Goal: Task Accomplishment & Management: Use online tool/utility

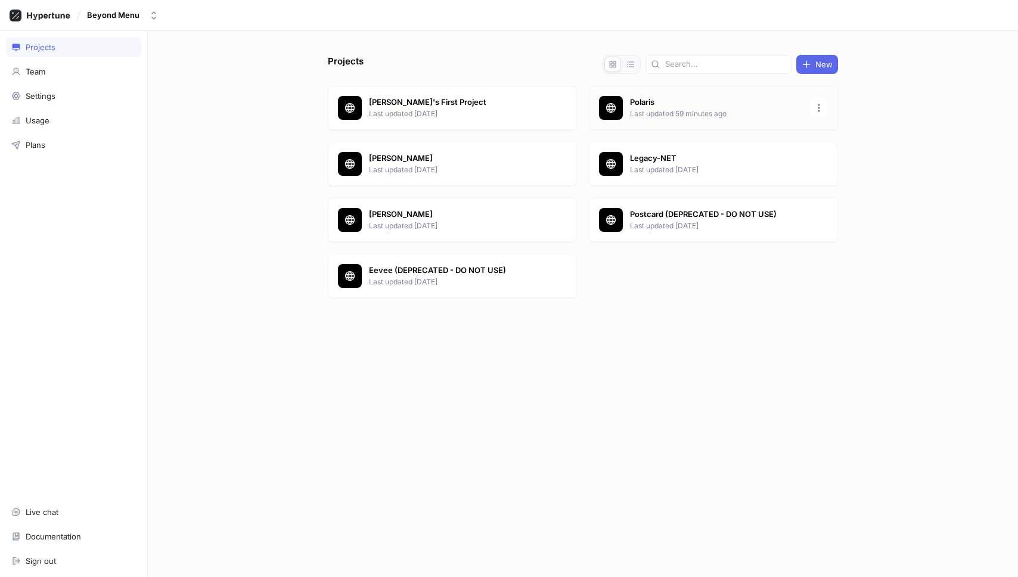
click at [673, 110] on p "Last updated 59 minutes ago" at bounding box center [716, 113] width 173 height 11
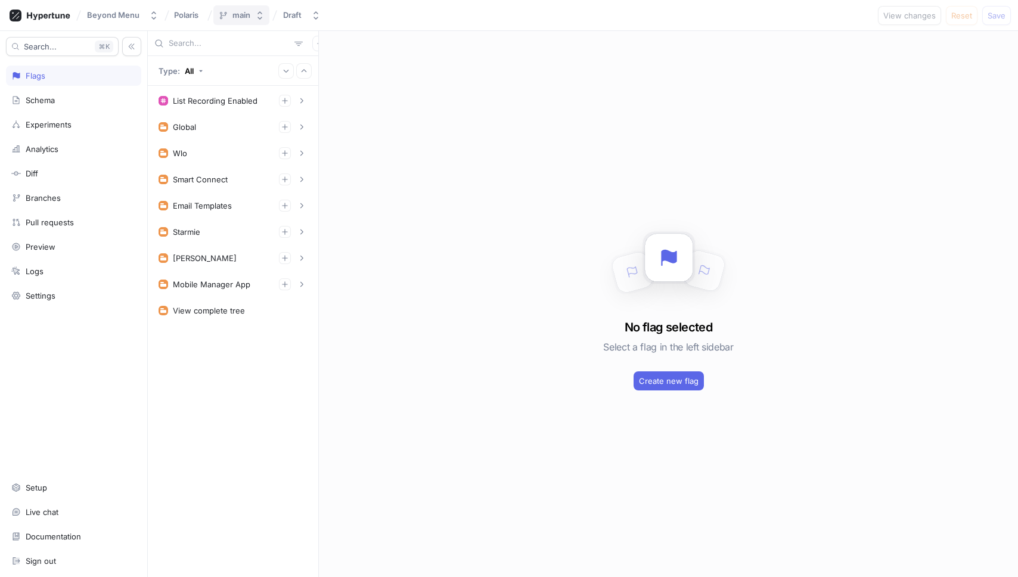
click at [254, 23] on button "main" at bounding box center [241, 15] width 56 height 20
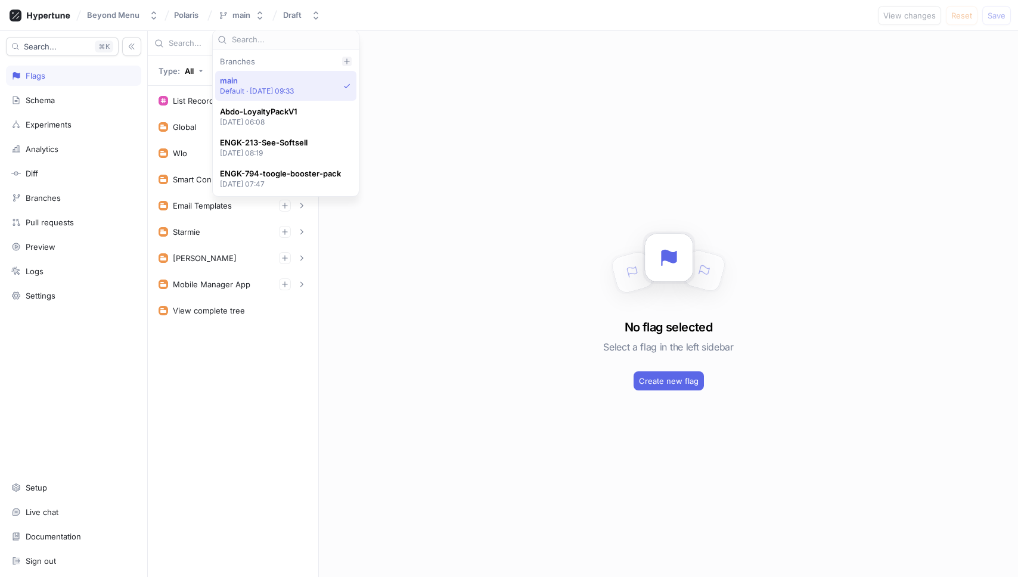
click at [342, 59] on div at bounding box center [347, 62] width 10 height 10
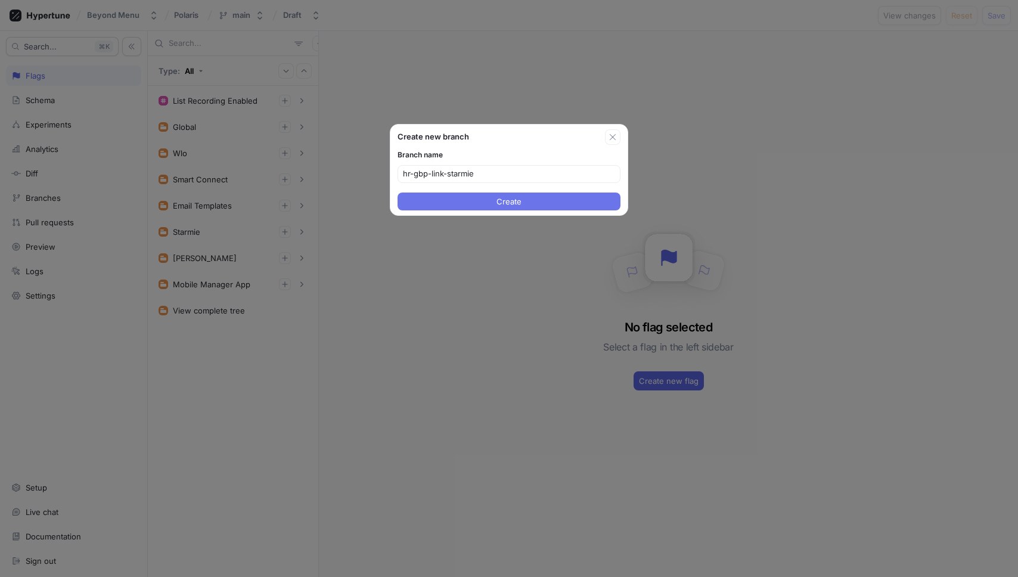
type input "hr-gbp-link-starmie"
click at [460, 204] on button "Create" at bounding box center [508, 201] width 223 height 18
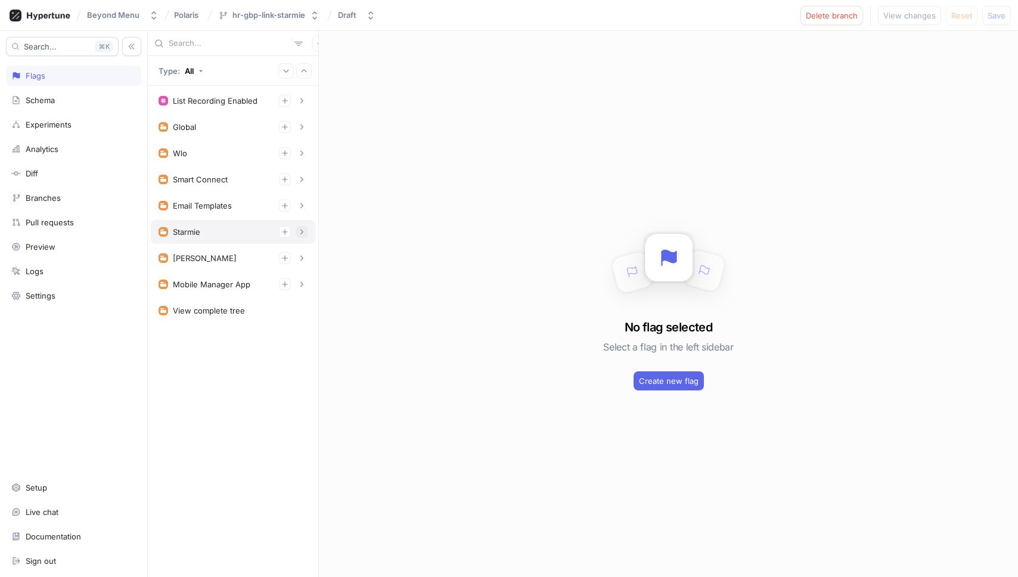
click at [301, 235] on icon "button" at bounding box center [301, 231] width 7 height 7
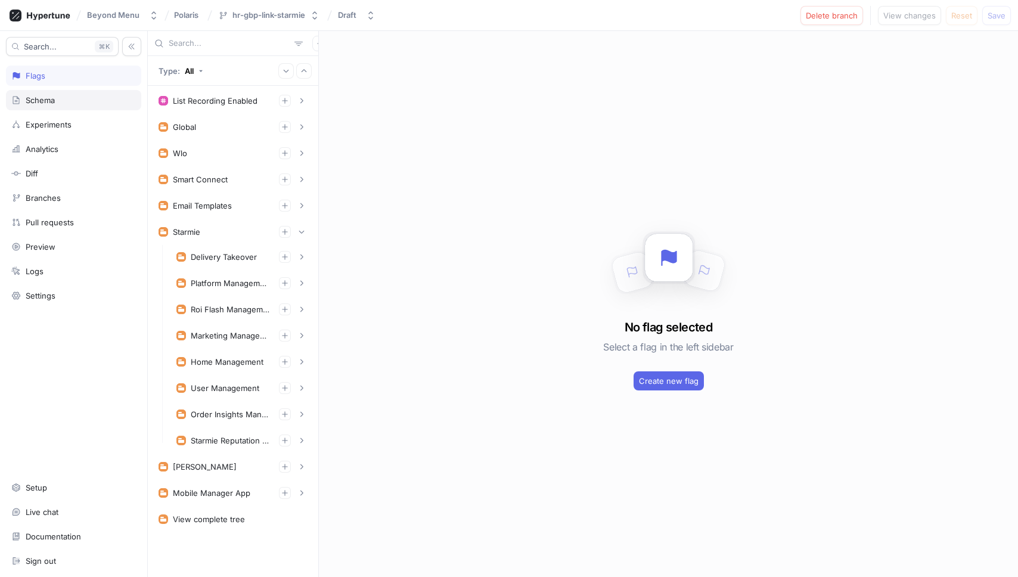
click at [64, 98] on div "Schema" at bounding box center [73, 100] width 125 height 10
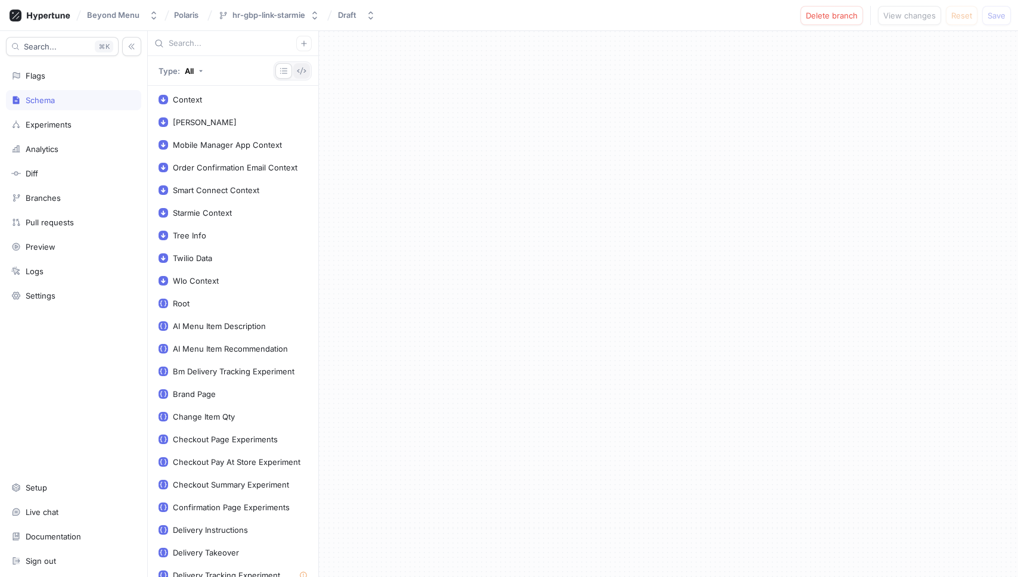
click at [305, 68] on icon "button" at bounding box center [302, 71] width 10 height 10
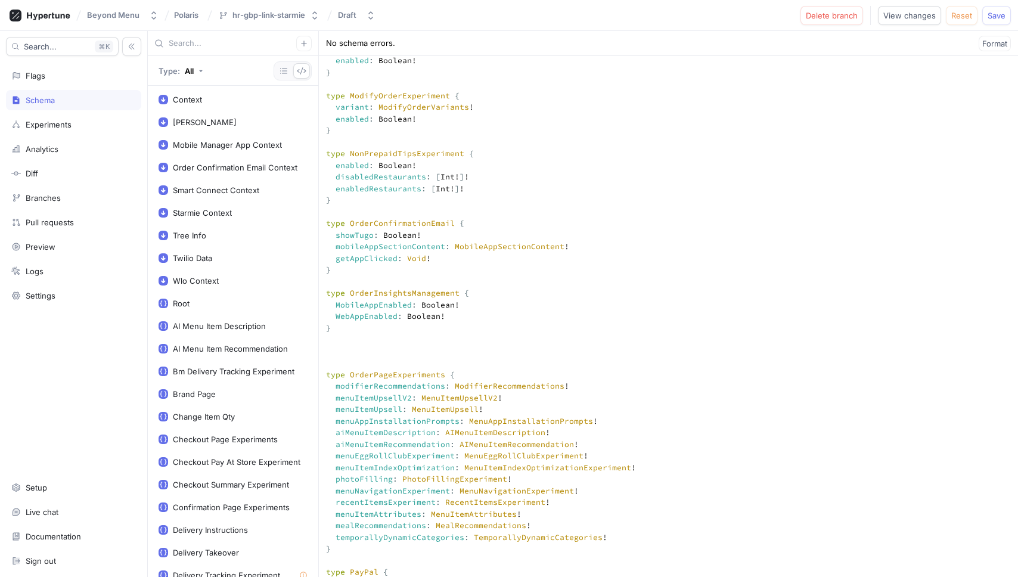
paste textarea "type GBPLinkInsertion { GBPInsertionNoticeEnabledMobile: Boolean! GBPInsertionN…"
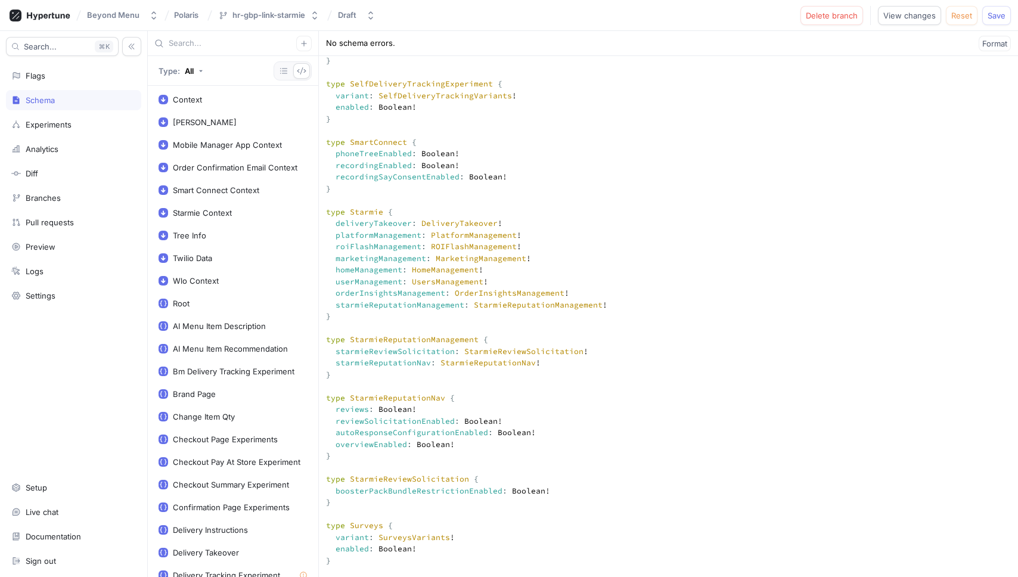
click at [580, 316] on textarea at bounding box center [668, 64] width 699 height 7789
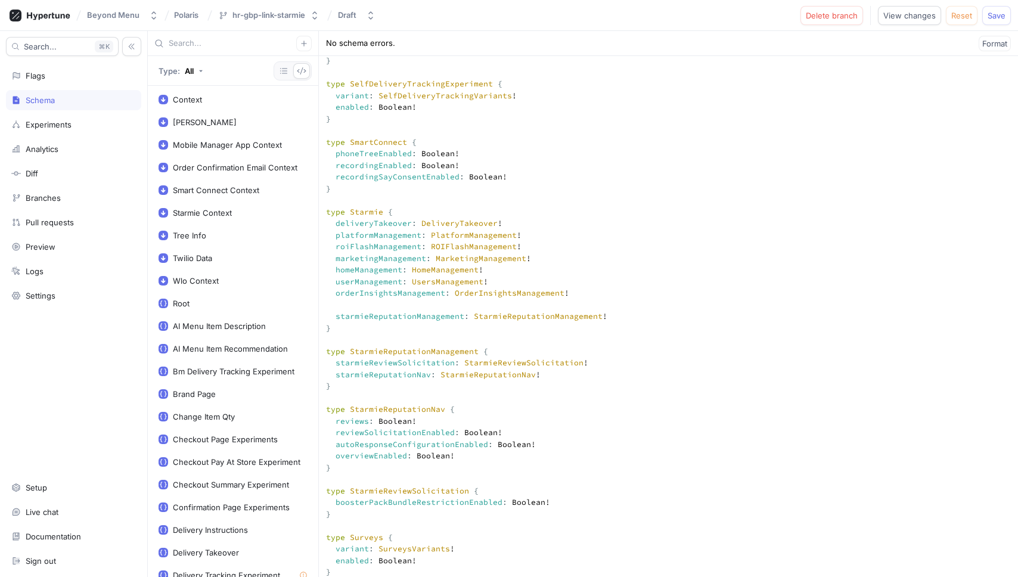
click at [504, 307] on textarea at bounding box center [668, 70] width 699 height 7801
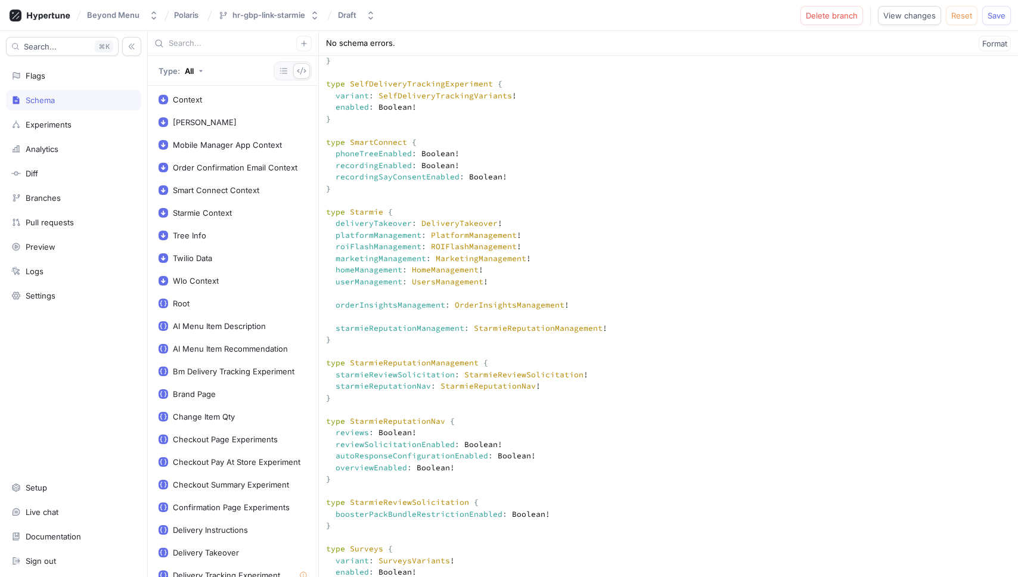
paste textarea "gbpLinkInsertion: GBPLinkInsertion!"
click at [568, 340] on textarea at bounding box center [668, 76] width 699 height 7812
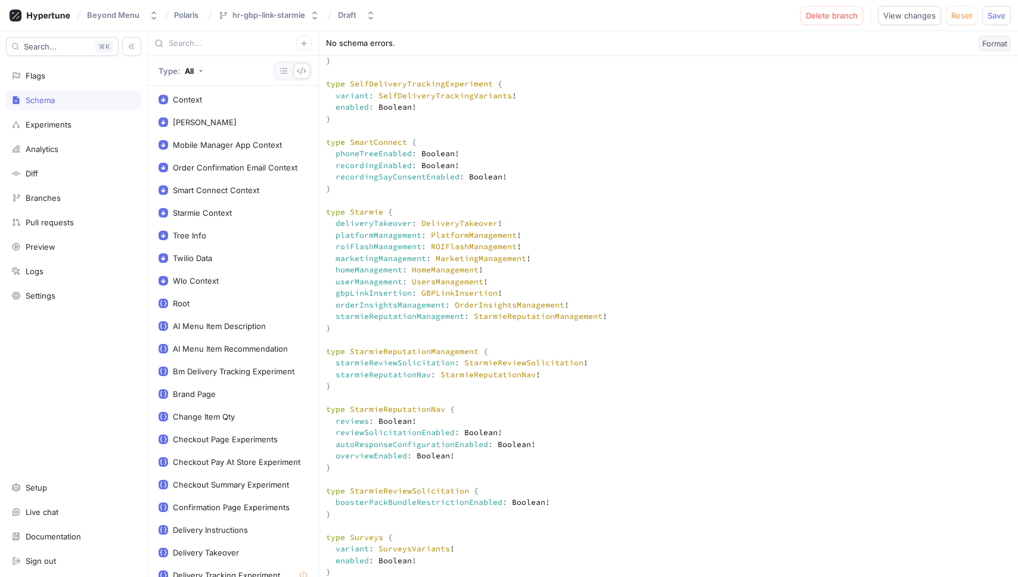
click at [991, 47] on span "Format" at bounding box center [994, 43] width 25 height 7
type textarea "input Context { appEnv: AppEnv! } input DwightContext { brandId: Int! entityId:…"
click at [1002, 16] on span "Save" at bounding box center [996, 15] width 18 height 7
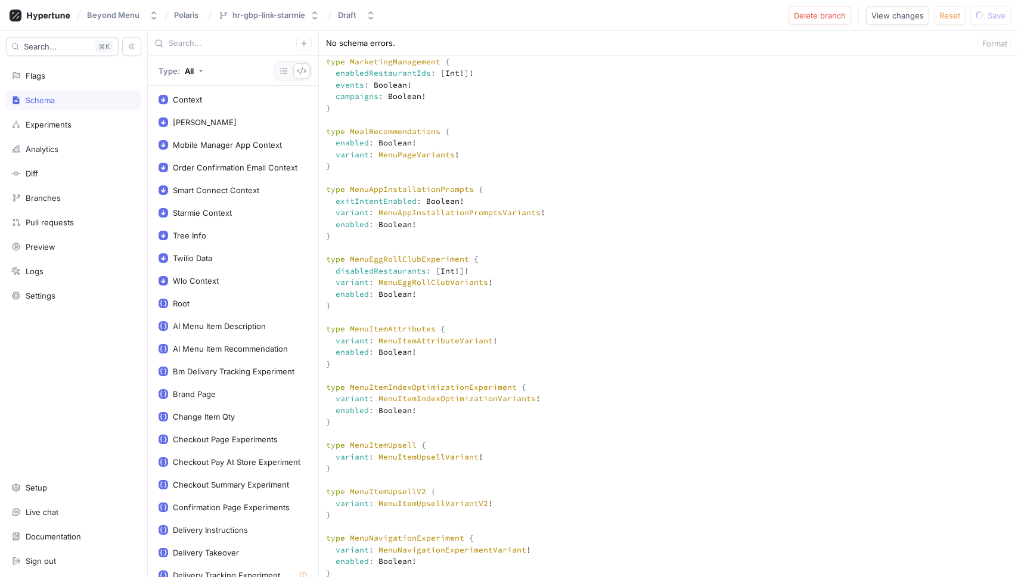
scroll to position [2184, 0]
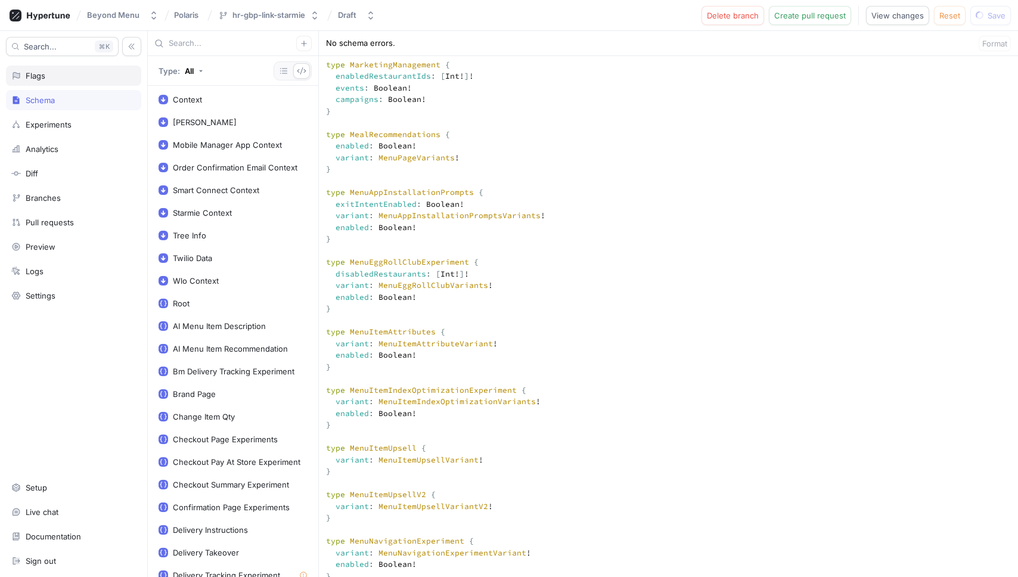
click at [62, 76] on div "Flags" at bounding box center [73, 76] width 125 height 10
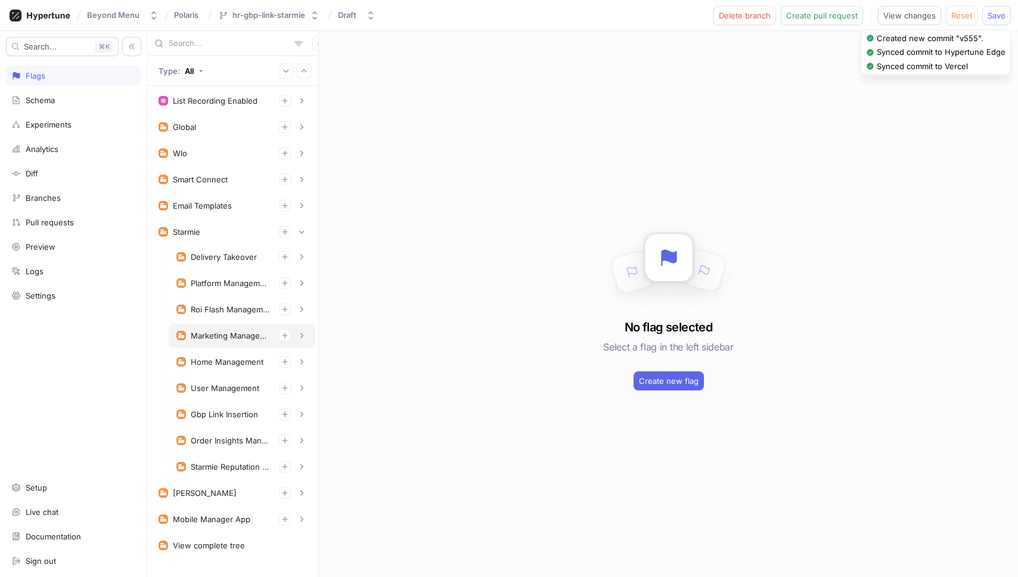
scroll to position [18, 0]
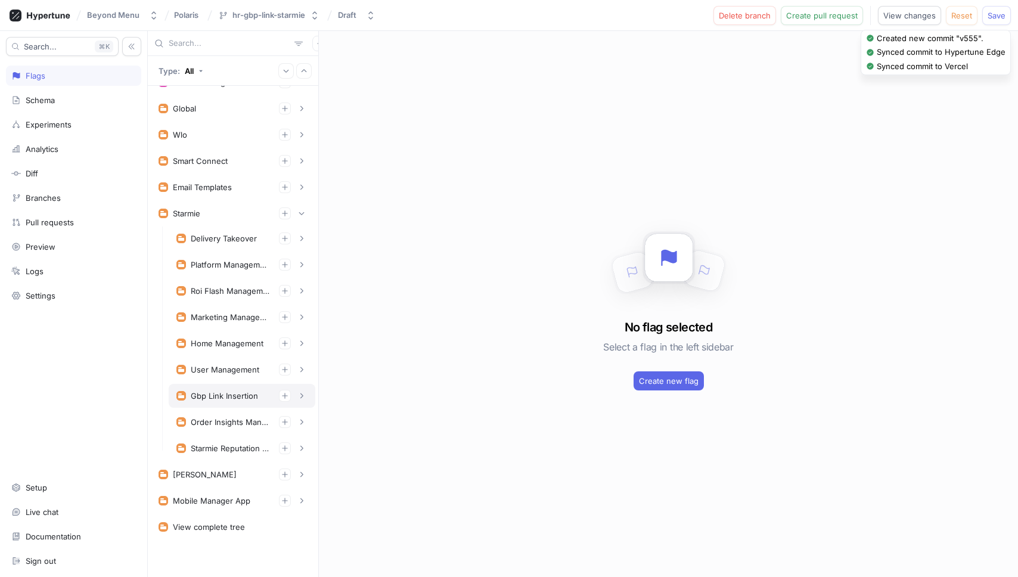
click at [242, 398] on div "Gbp Link Insertion" at bounding box center [224, 396] width 67 height 10
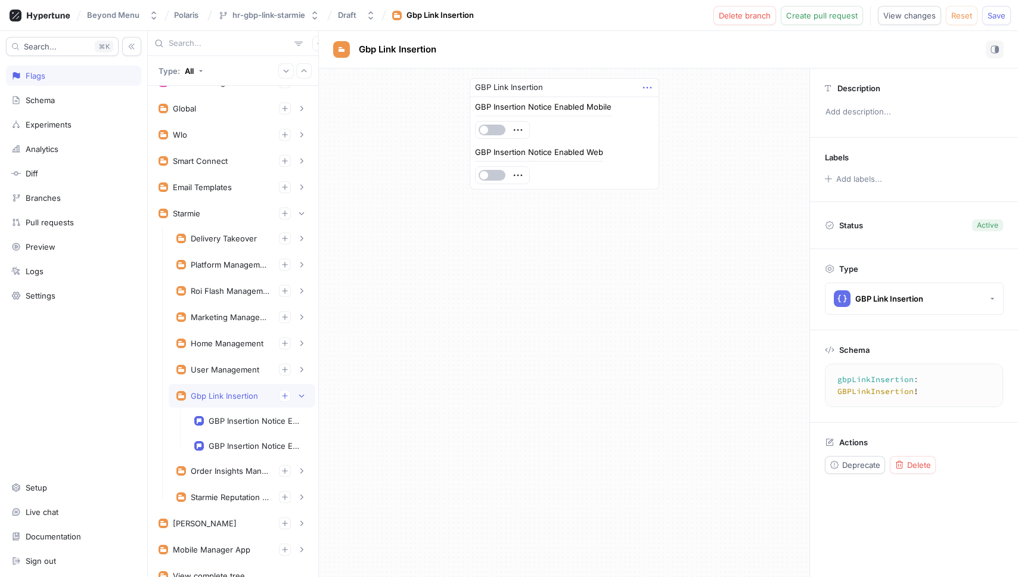
click at [648, 89] on icon "button" at bounding box center [646, 87] width 13 height 13
click at [688, 113] on div "Delete" at bounding box center [693, 109] width 101 height 20
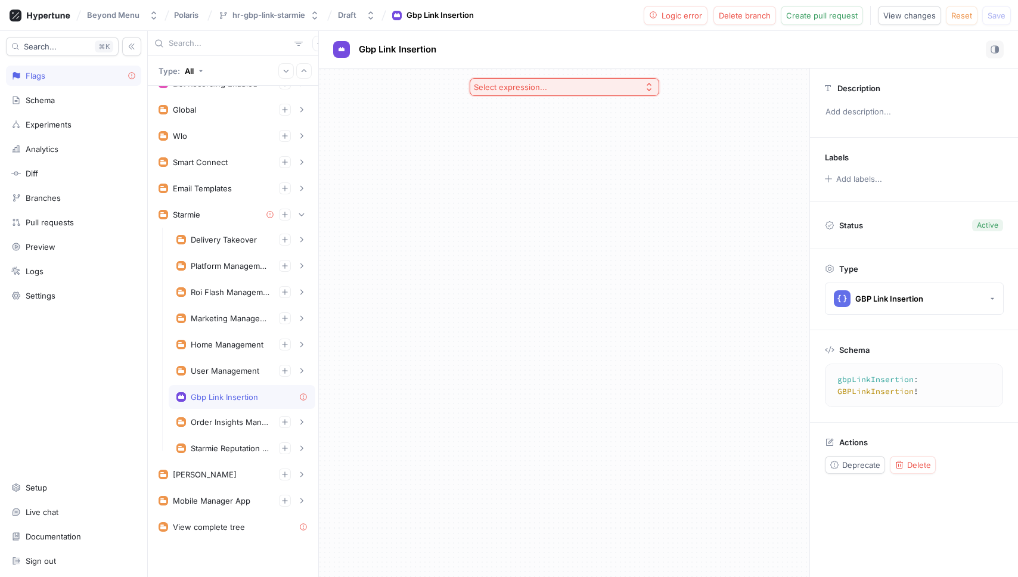
click at [619, 88] on button "Select expression..." at bounding box center [563, 87] width 189 height 18
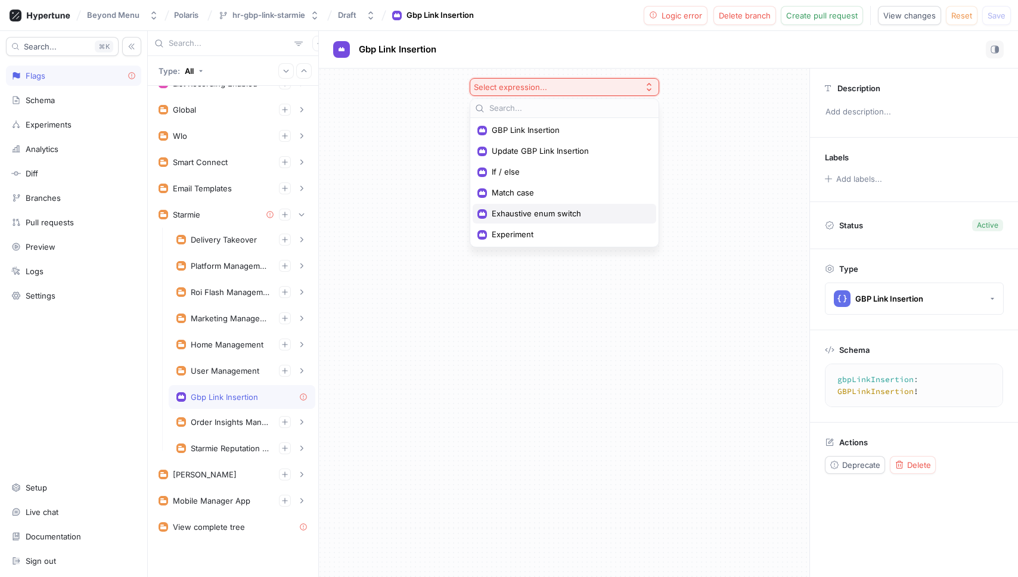
click at [550, 209] on span "Exhaustive enum switch" at bounding box center [569, 214] width 154 height 10
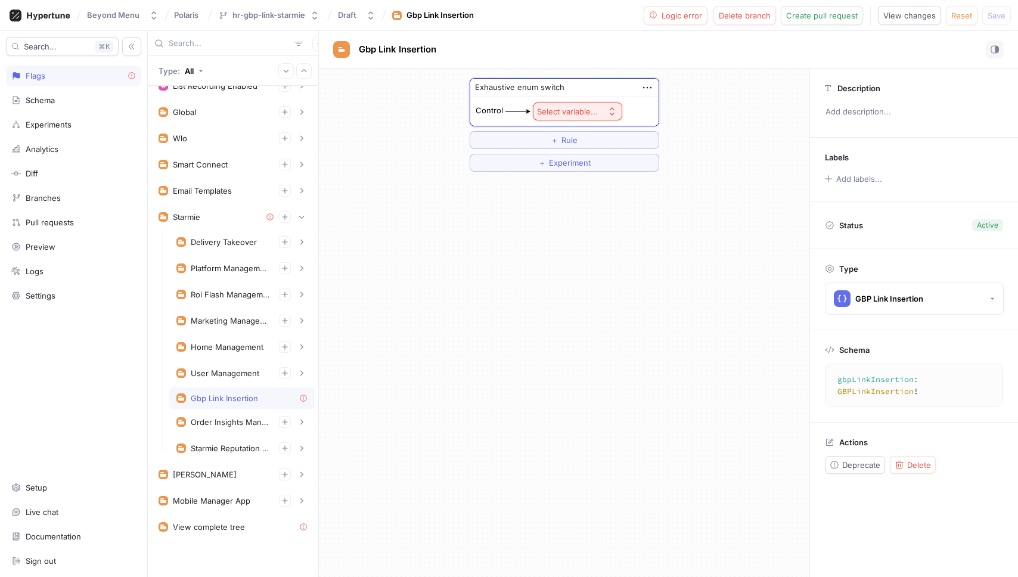
click at [604, 111] on button "Select variable..." at bounding box center [577, 111] width 89 height 18
click at [591, 158] on span "Context > App Env" at bounding box center [610, 155] width 110 height 10
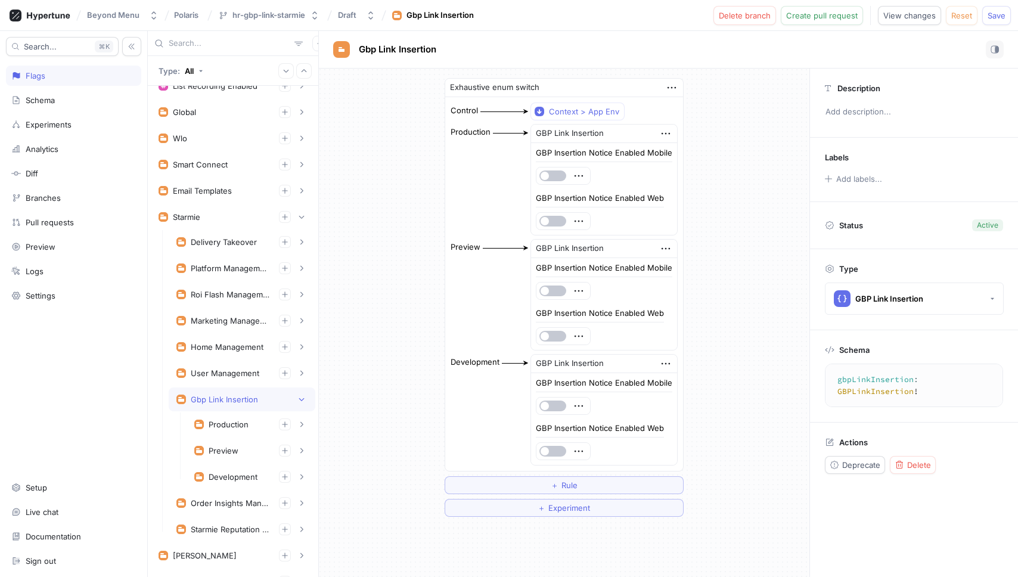
scroll to position [18, 0]
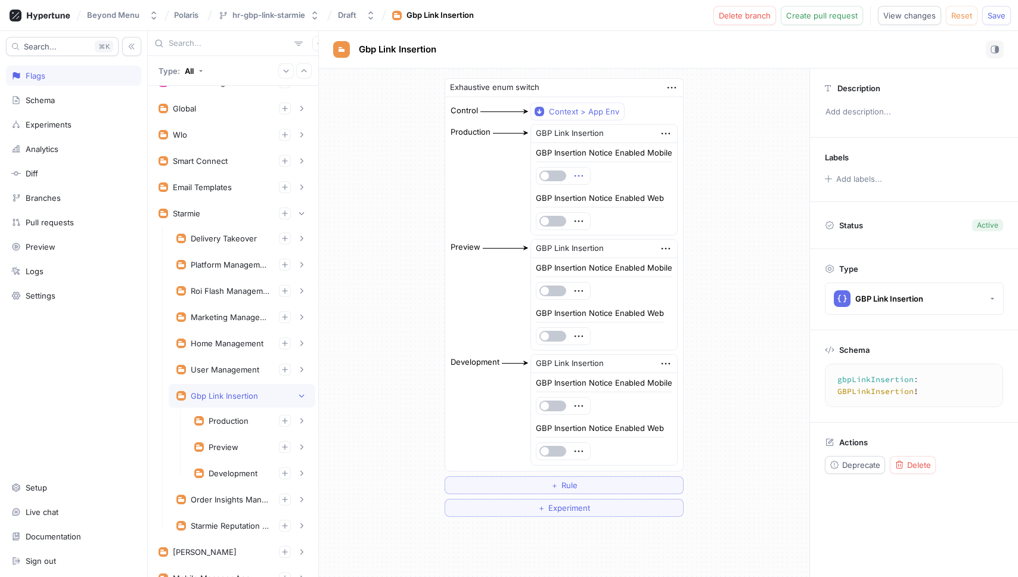
click at [579, 175] on icon "button" at bounding box center [578, 175] width 13 height 13
click at [595, 197] on p "Delete" at bounding box center [603, 198] width 24 height 12
click at [605, 179] on div "Select expression..." at bounding box center [576, 176] width 73 height 10
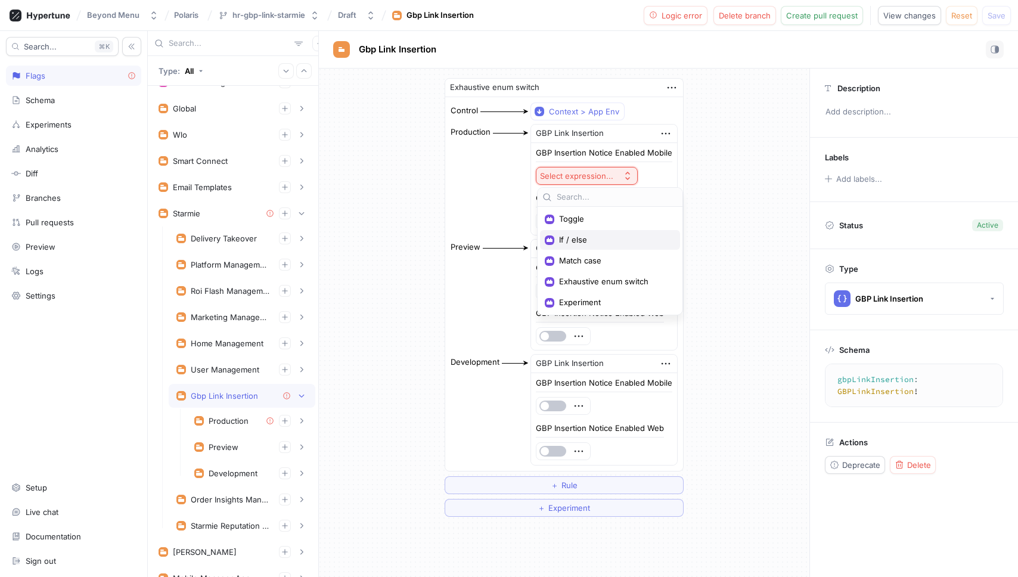
click at [579, 237] on span "If / else" at bounding box center [614, 240] width 110 height 10
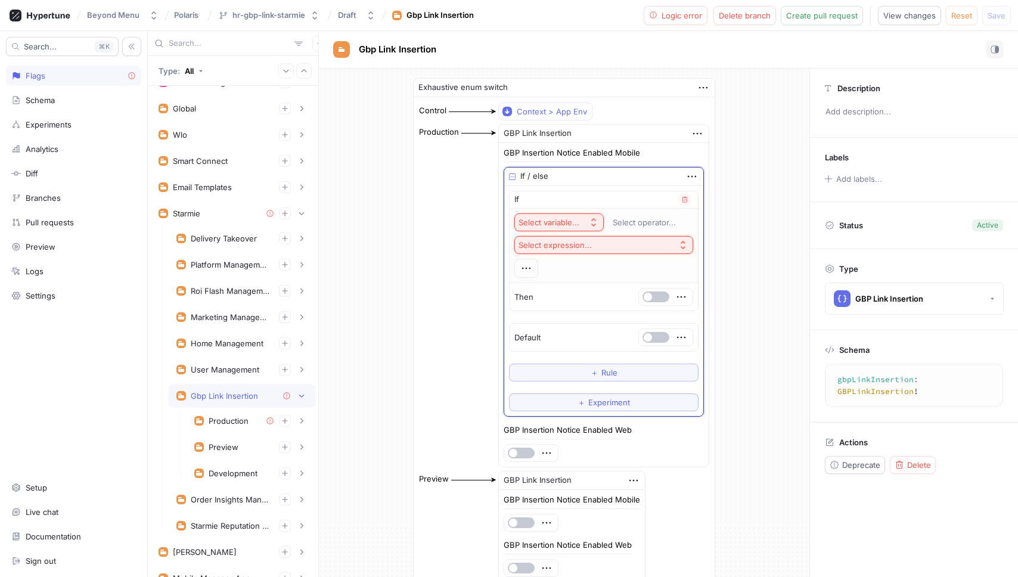
click at [573, 224] on div "Select variable..." at bounding box center [548, 222] width 61 height 10
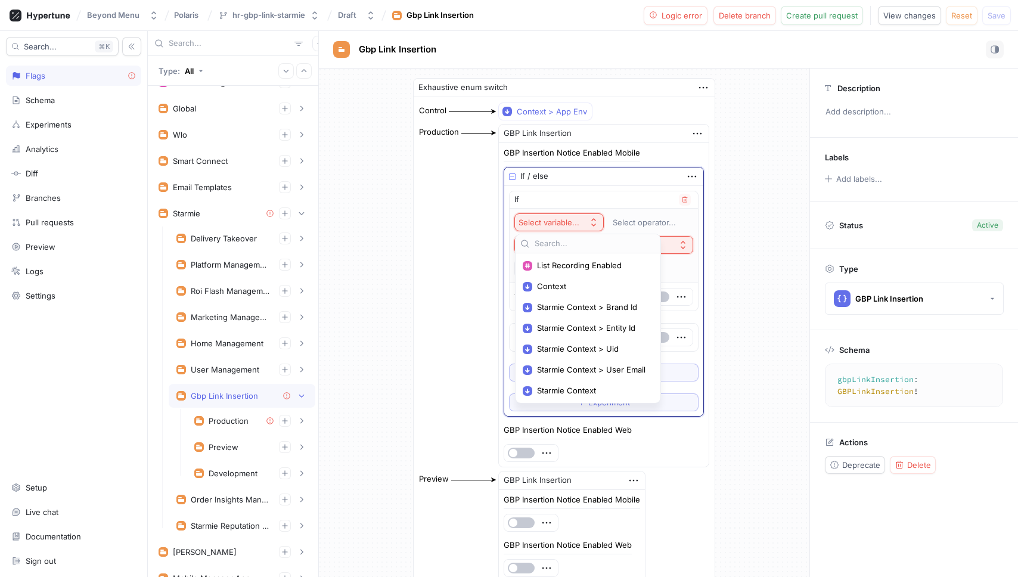
click at [590, 326] on span "Starmie Context > Entity Id" at bounding box center [592, 328] width 110 height 10
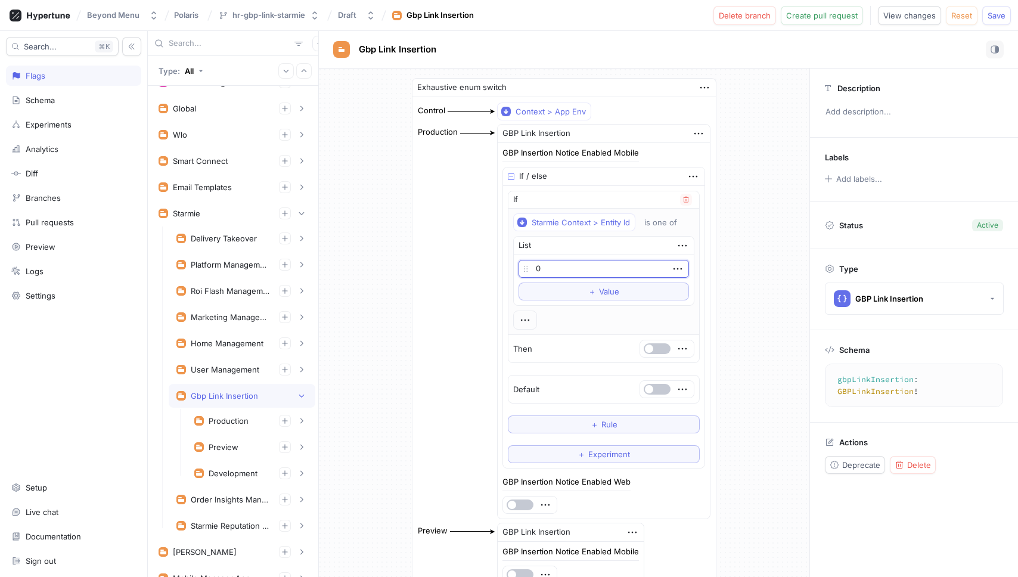
click at [574, 266] on input "0" at bounding box center [603, 269] width 170 height 18
click at [705, 83] on icon "button" at bounding box center [704, 87] width 13 height 13
click at [718, 110] on p "Delete" at bounding box center [727, 110] width 24 height 12
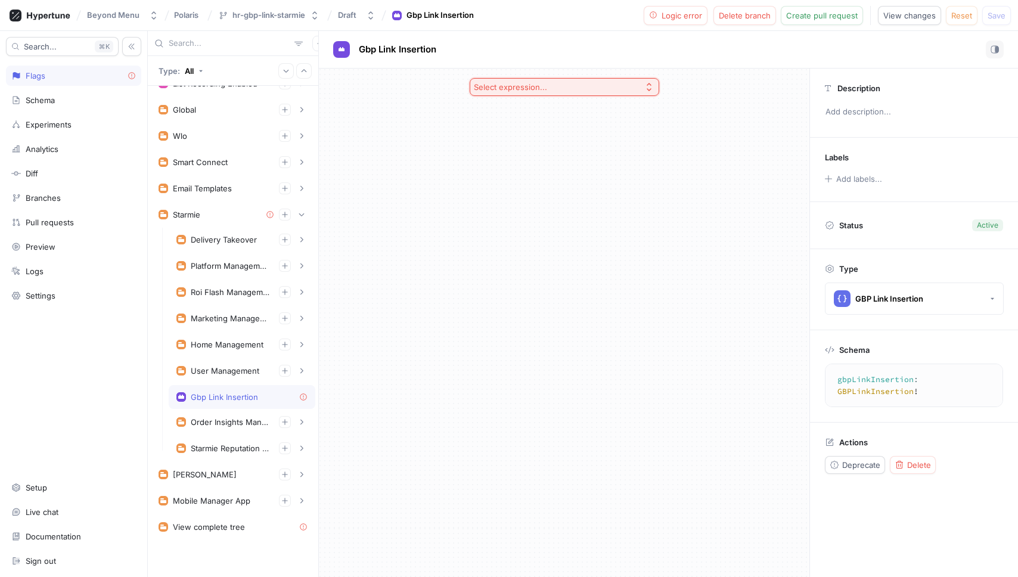
scroll to position [17, 0]
click at [258, 397] on div "Gbp Link Insertion" at bounding box center [241, 397] width 131 height 10
click at [262, 397] on div "Gbp Link Insertion" at bounding box center [241, 397] width 131 height 10
click at [957, 16] on span "Reset" at bounding box center [961, 15] width 21 height 7
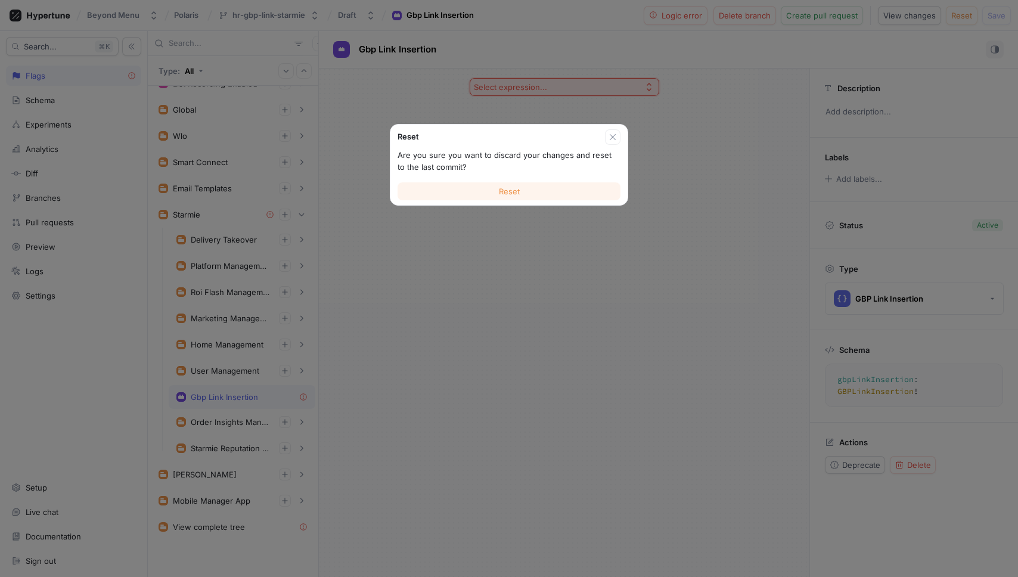
click at [534, 195] on button "Reset" at bounding box center [508, 191] width 223 height 18
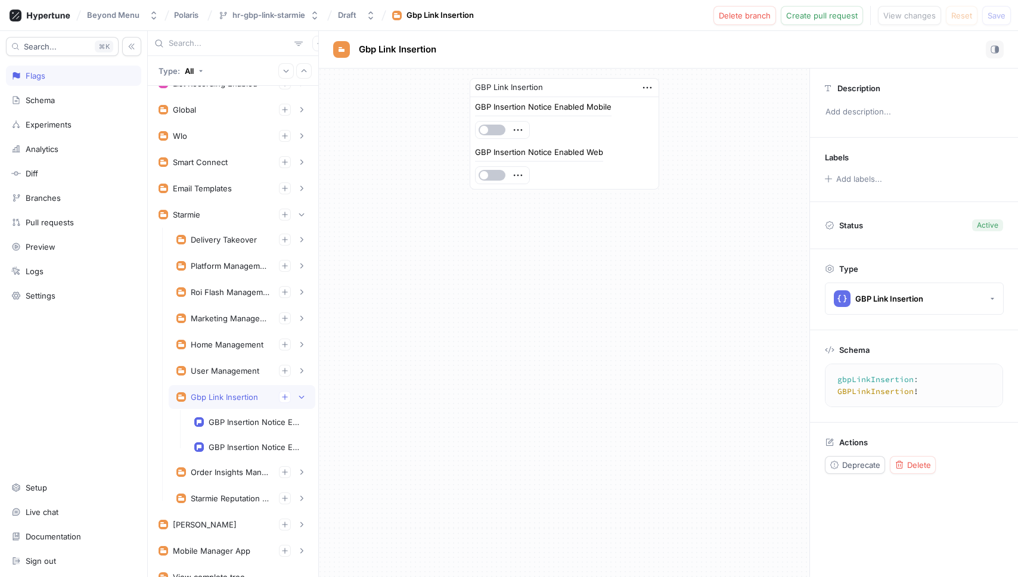
scroll to position [18, 0]
click at [248, 416] on div "GBP Insertion Notice Enabled Mobile" at bounding box center [256, 421] width 94 height 10
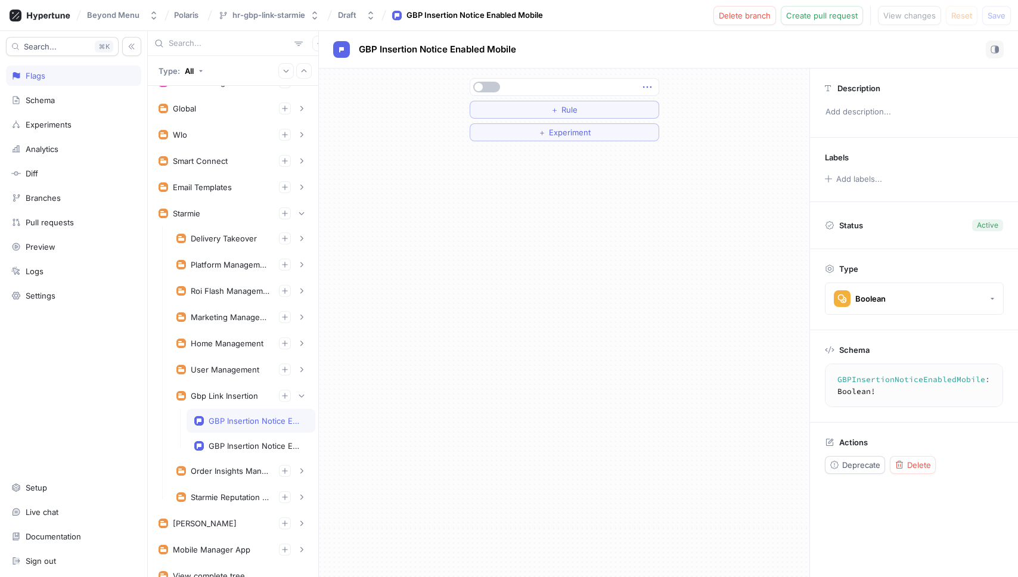
click at [649, 83] on icon "button" at bounding box center [646, 86] width 13 height 13
click at [658, 107] on p "Delete" at bounding box center [670, 109] width 24 height 12
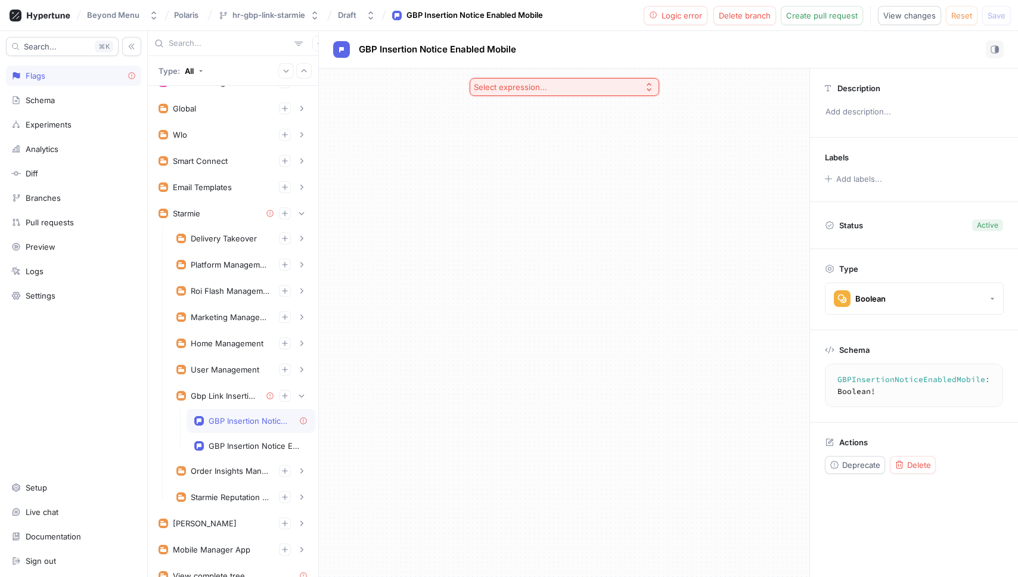
click at [649, 88] on icon "button" at bounding box center [649, 87] width 10 height 10
click at [532, 136] on div "Toggle" at bounding box center [563, 130] width 183 height 20
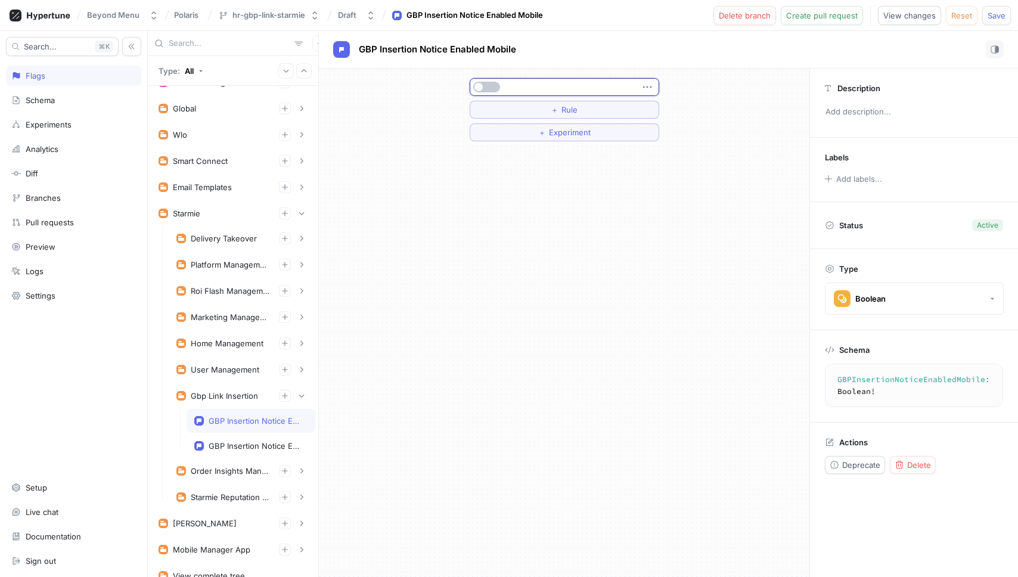
click at [648, 88] on icon "button" at bounding box center [646, 86] width 13 height 13
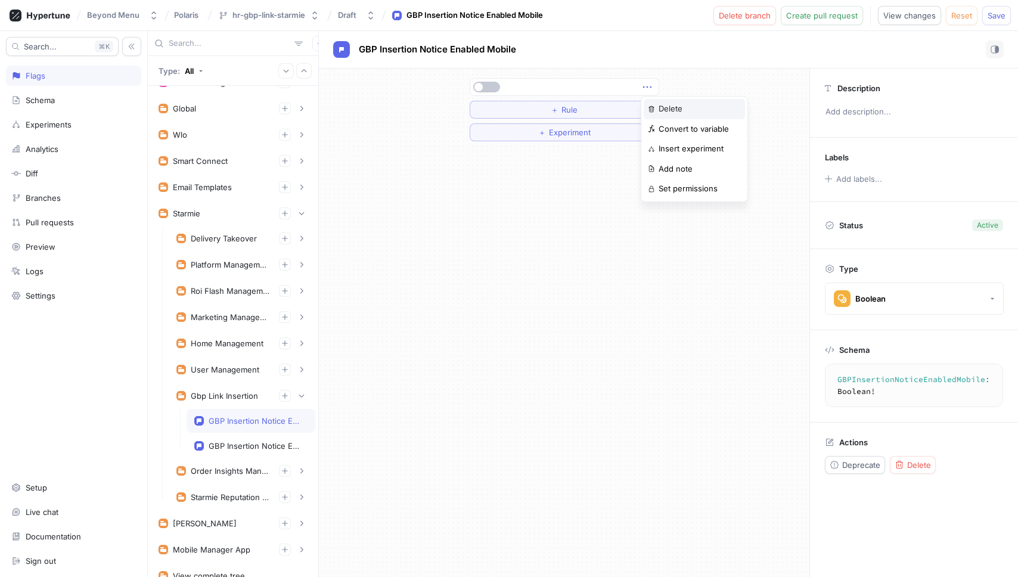
click at [657, 113] on div "Delete" at bounding box center [693, 109] width 101 height 20
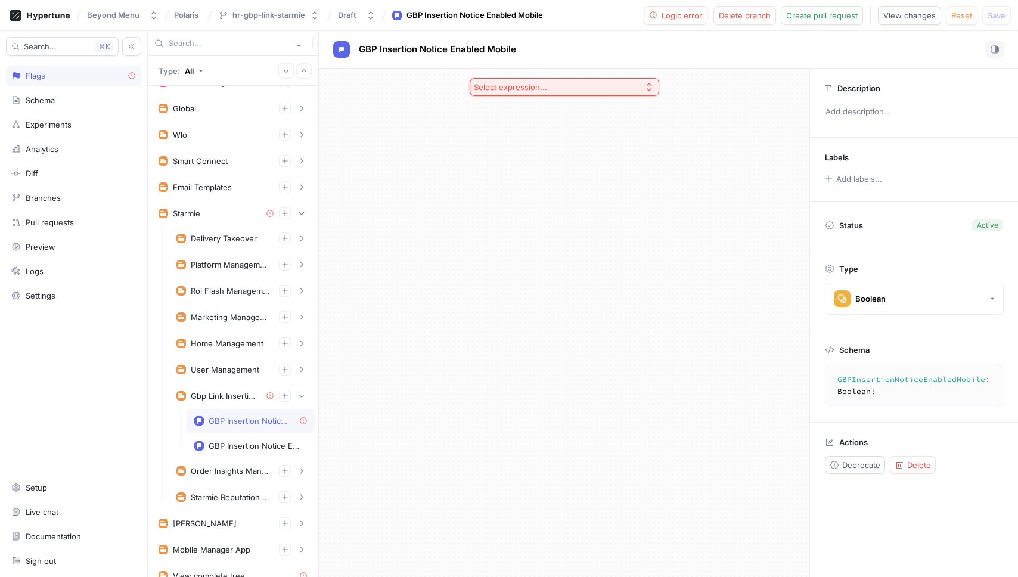
click at [645, 87] on icon "button" at bounding box center [649, 87] width 10 height 10
click at [525, 193] on span "Exhaustive enum switch" at bounding box center [569, 193] width 154 height 10
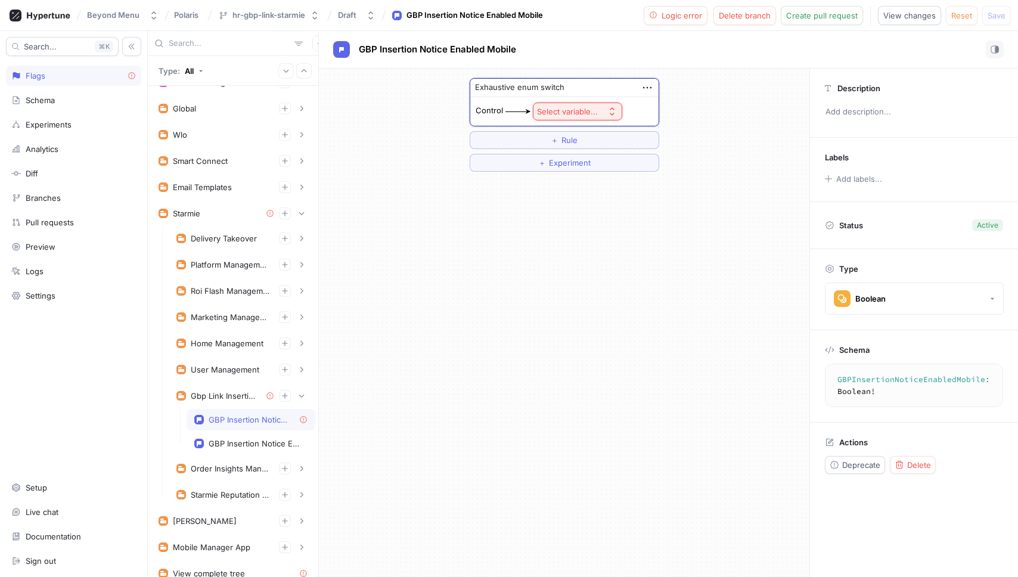
click at [567, 111] on div "Select variable..." at bounding box center [567, 112] width 61 height 10
click at [568, 157] on span "Context > App Env" at bounding box center [610, 155] width 110 height 10
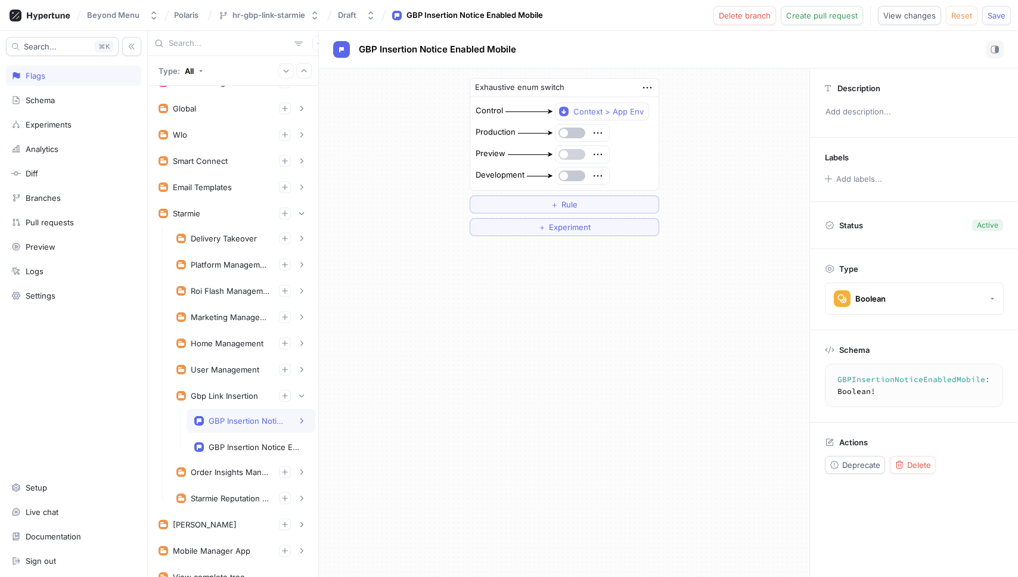
click at [577, 162] on div at bounding box center [582, 154] width 54 height 17
click at [578, 151] on button "button" at bounding box center [571, 154] width 27 height 11
click at [572, 174] on button "button" at bounding box center [571, 175] width 27 height 11
drag, startPoint x: 468, startPoint y: 311, endPoint x: 409, endPoint y: 360, distance: 76.1
click at [467, 311] on div "Exhaustive enum switch Control Context > App Env Production Preview Development…" at bounding box center [564, 323] width 490 height 508
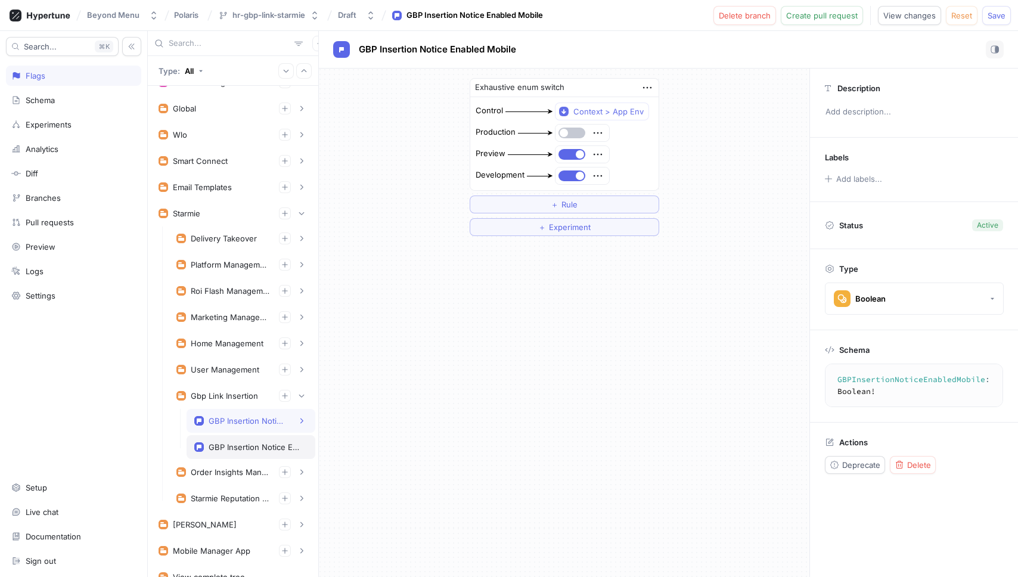
click at [260, 447] on div "GBP Insertion Notice Enabled Web" at bounding box center [256, 447] width 94 height 10
type textarea "GBPInsertionNoticeEnabledWeb: Boolean!"
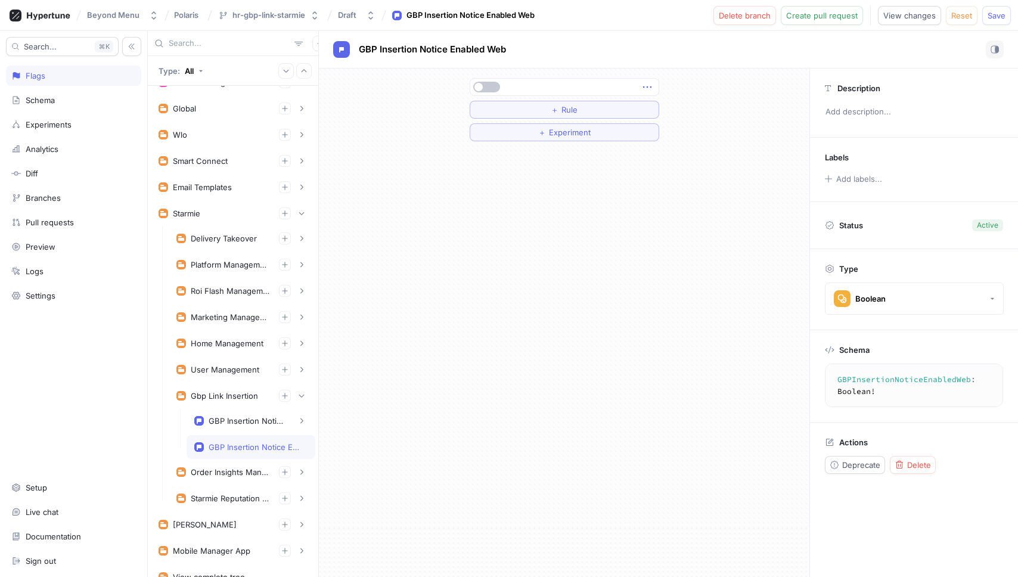
click at [648, 88] on icon "button" at bounding box center [646, 86] width 13 height 13
click at [652, 105] on img at bounding box center [651, 108] width 7 height 7
click at [650, 83] on icon "button" at bounding box center [649, 87] width 10 height 10
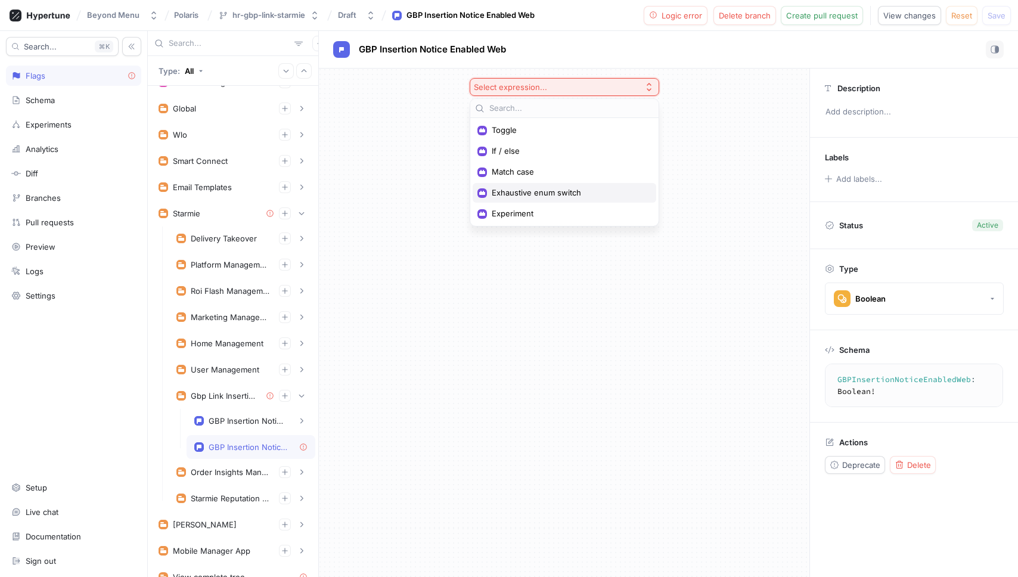
click at [549, 194] on span "Exhaustive enum switch" at bounding box center [569, 193] width 154 height 10
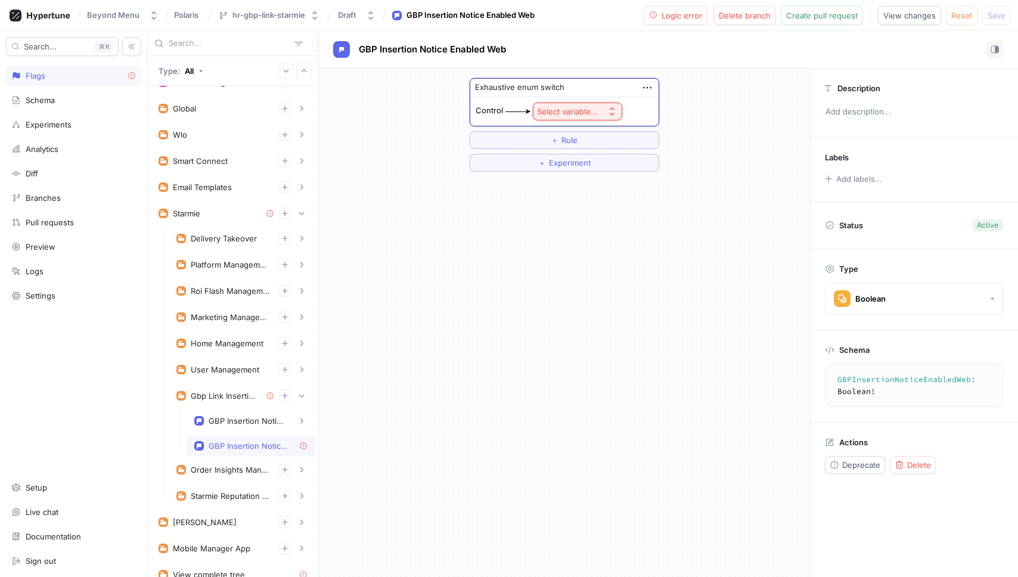
click at [592, 113] on div "Select variable..." at bounding box center [567, 112] width 61 height 10
click at [586, 155] on span "Context > App Env" at bounding box center [610, 155] width 110 height 10
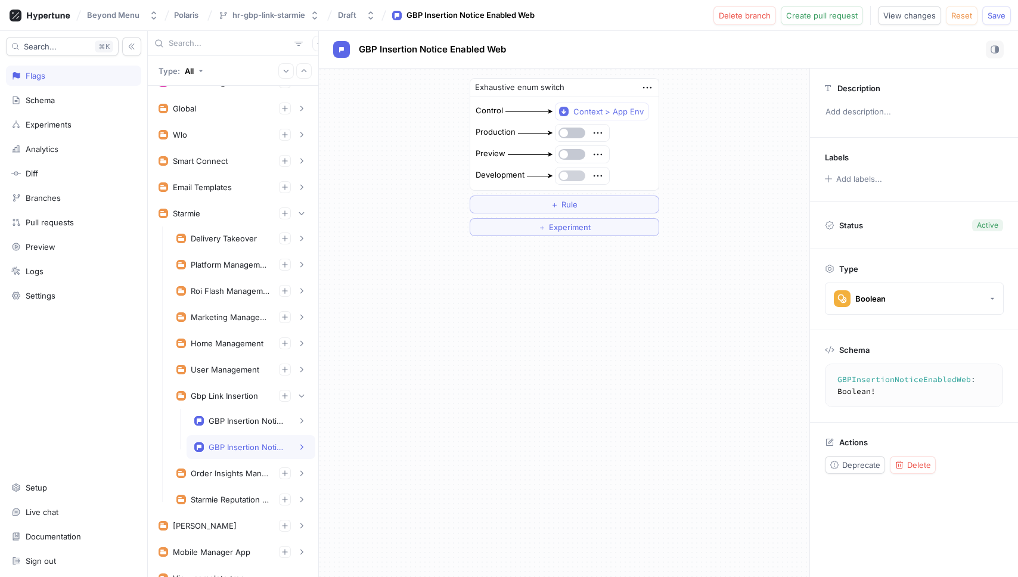
click at [568, 155] on button "button" at bounding box center [571, 154] width 27 height 11
click at [568, 176] on button "button" at bounding box center [571, 175] width 27 height 11
click at [1003, 12] on span "Save" at bounding box center [996, 15] width 18 height 7
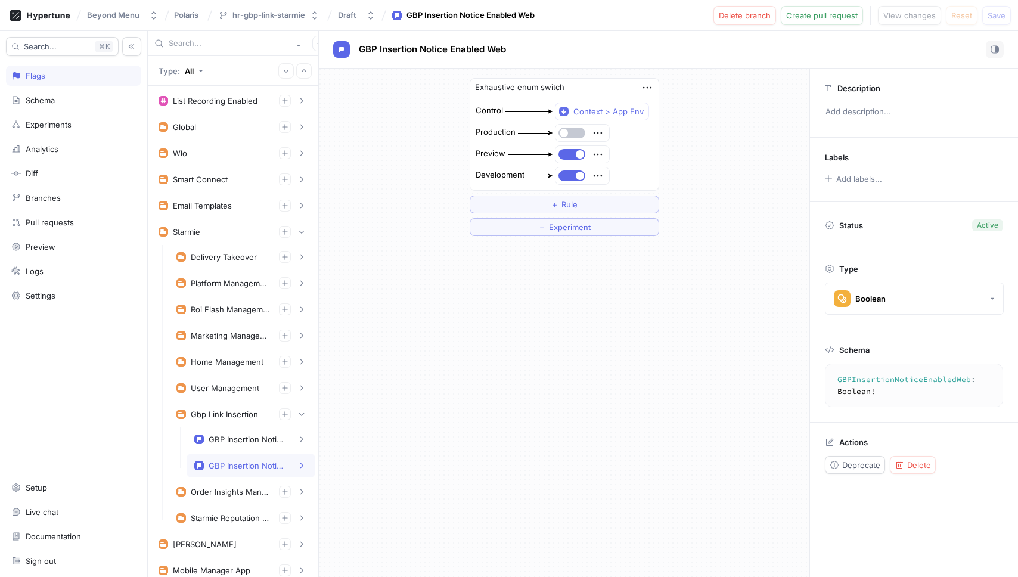
scroll to position [18, 0]
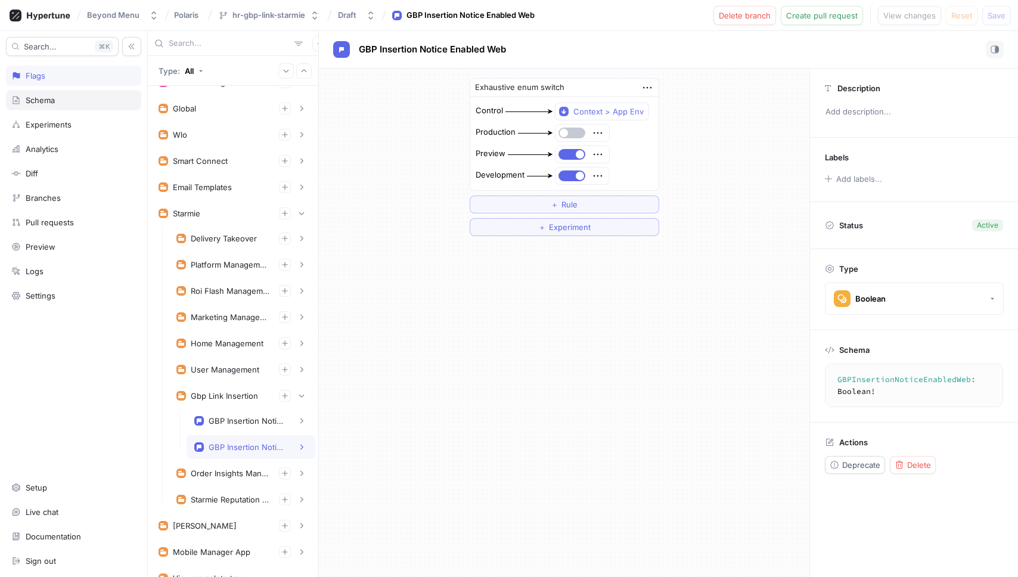
click at [66, 101] on div "Schema" at bounding box center [73, 100] width 125 height 10
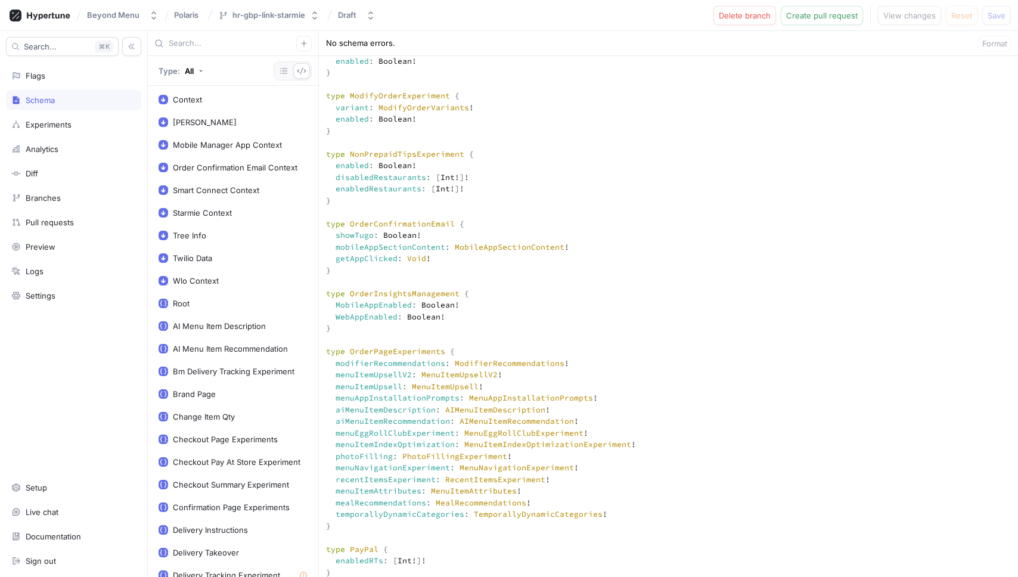
click at [816, 16] on span "Create pull request" at bounding box center [821, 15] width 71 height 7
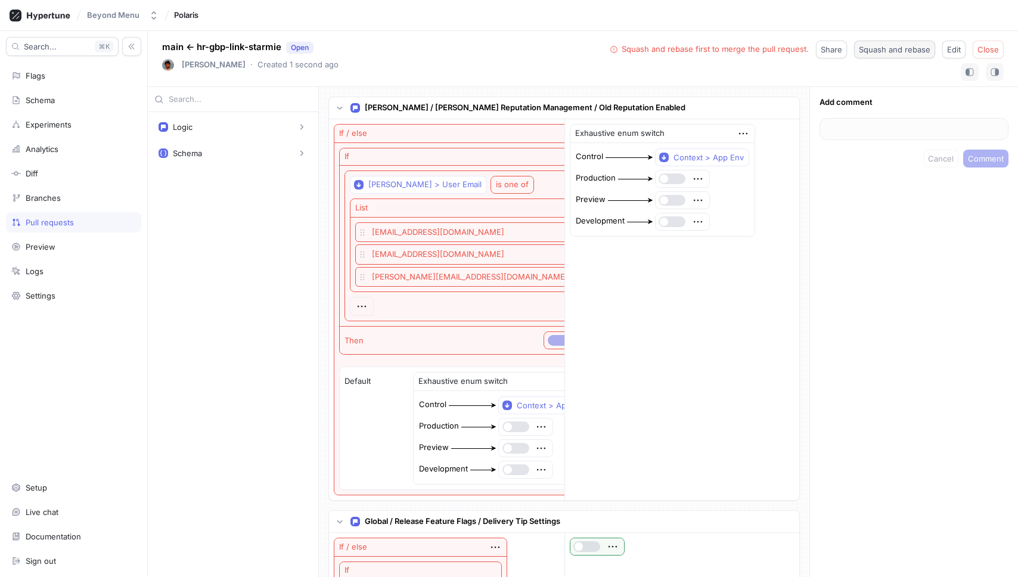
click at [918, 53] on span "Squash and rebase" at bounding box center [893, 49] width 71 height 7
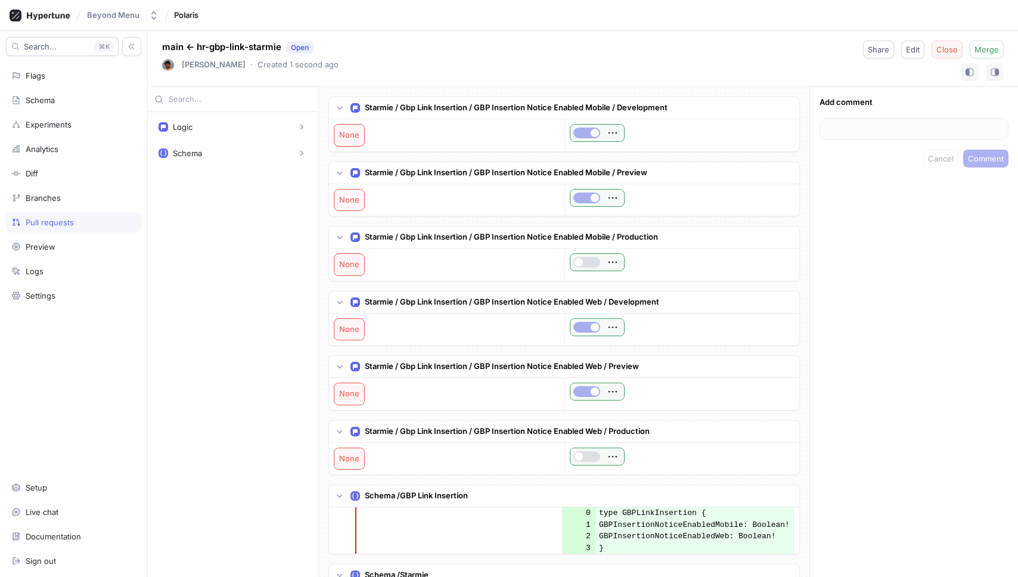
click at [953, 53] on span "Close" at bounding box center [946, 49] width 21 height 7
click at [48, 81] on div "Flags" at bounding box center [73, 76] width 135 height 20
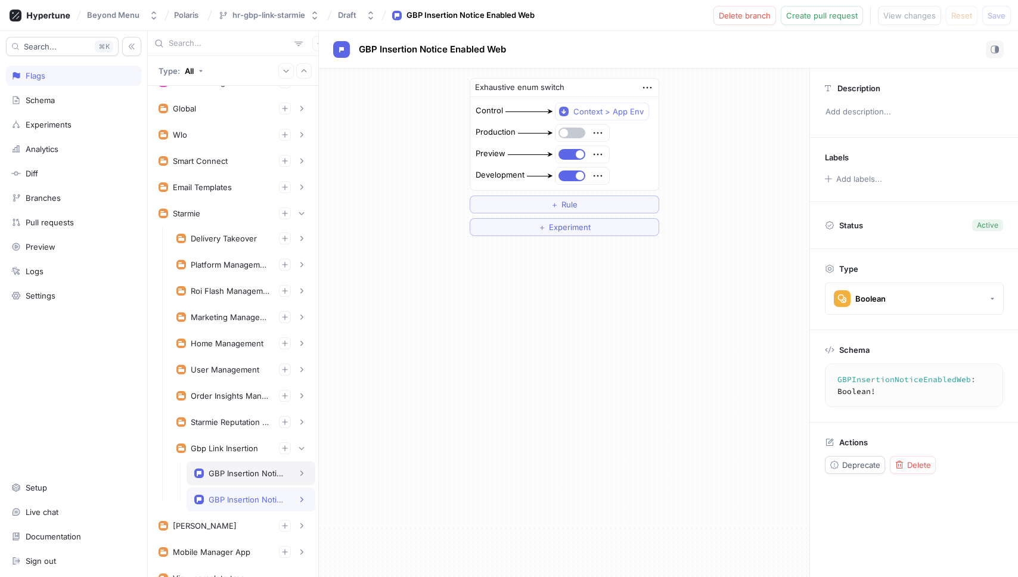
click at [251, 474] on div "GBP Insertion Notice Enabled Mobile" at bounding box center [247, 473] width 77 height 10
click at [233, 505] on div "Production" at bounding box center [259, 498] width 111 height 24
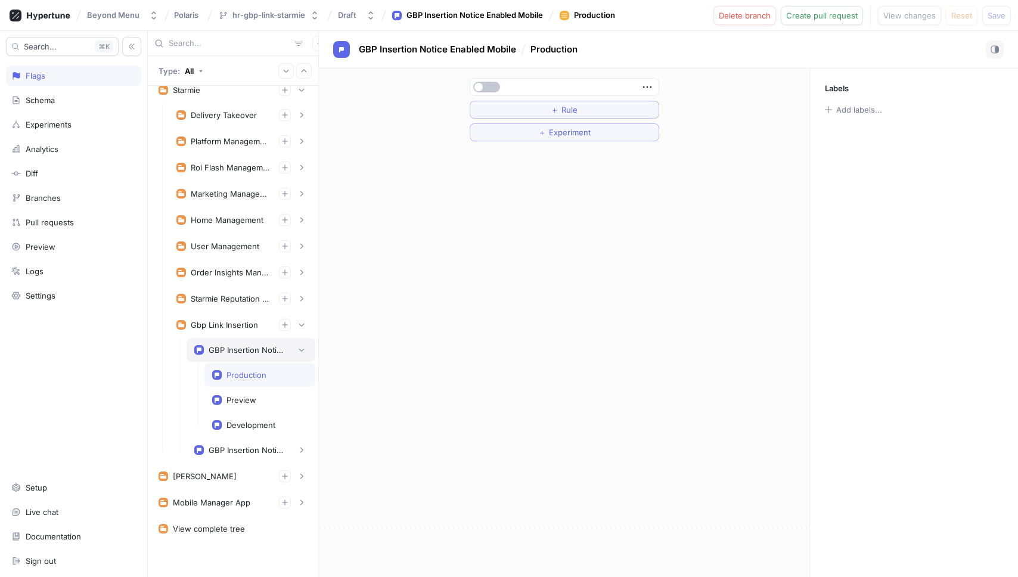
scroll to position [144, 0]
click at [651, 86] on icon "button" at bounding box center [646, 86] width 13 height 13
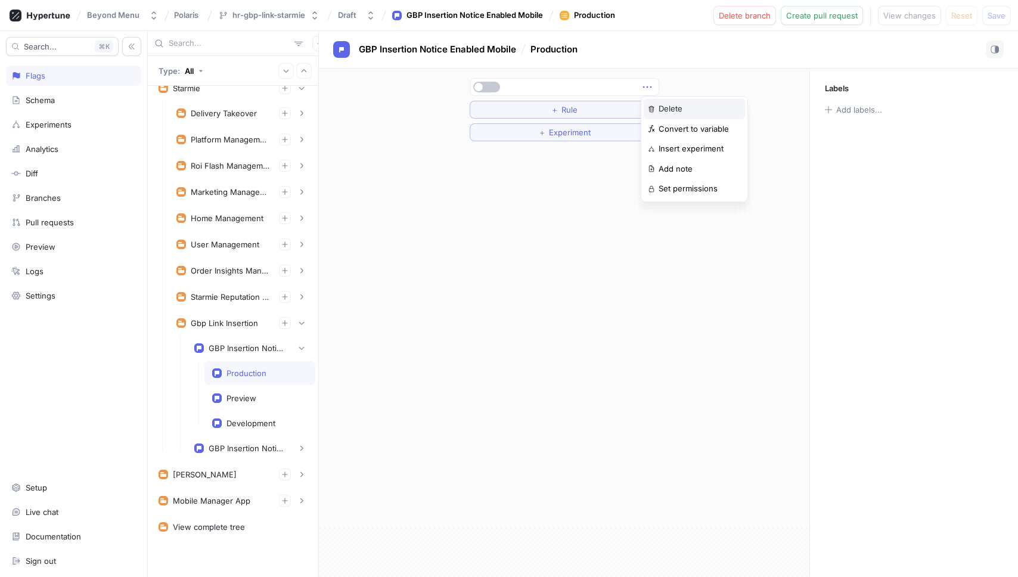
click at [658, 109] on p "Delete" at bounding box center [670, 109] width 24 height 12
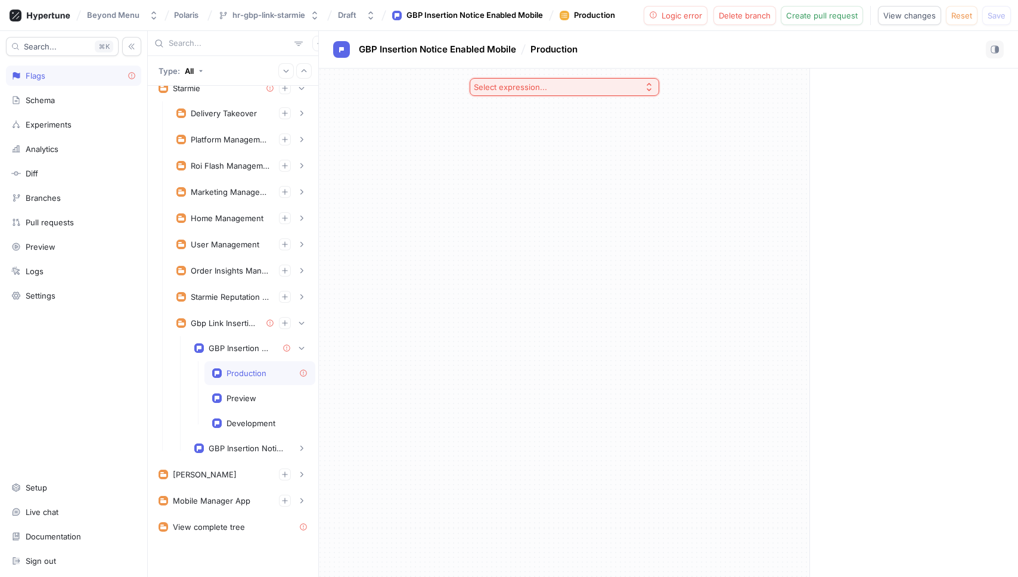
click at [642, 89] on button "Select expression..." at bounding box center [563, 87] width 189 height 18
click at [531, 154] on span "If / else" at bounding box center [569, 151] width 154 height 10
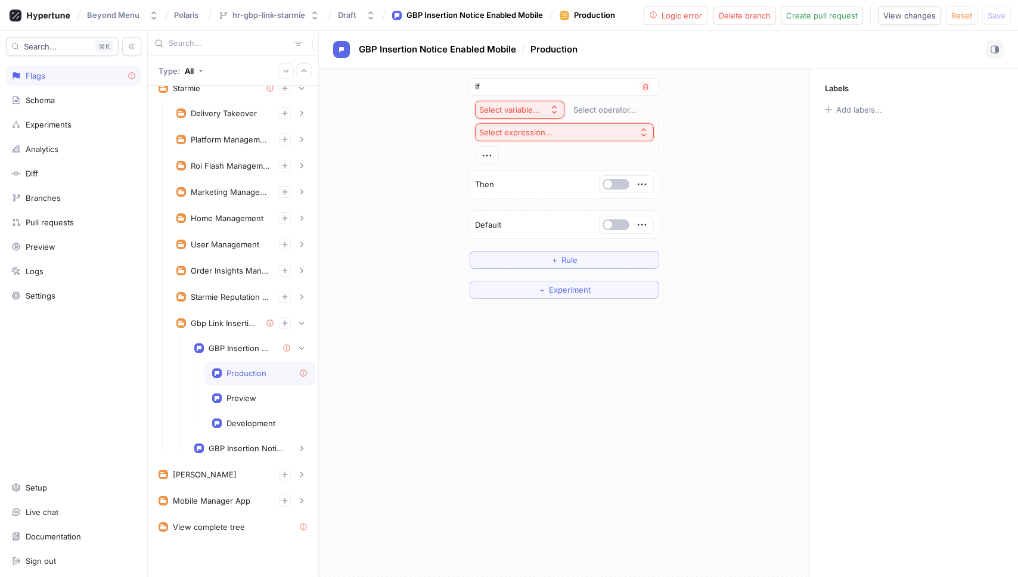
click at [530, 108] on div "Select variable..." at bounding box center [509, 110] width 61 height 10
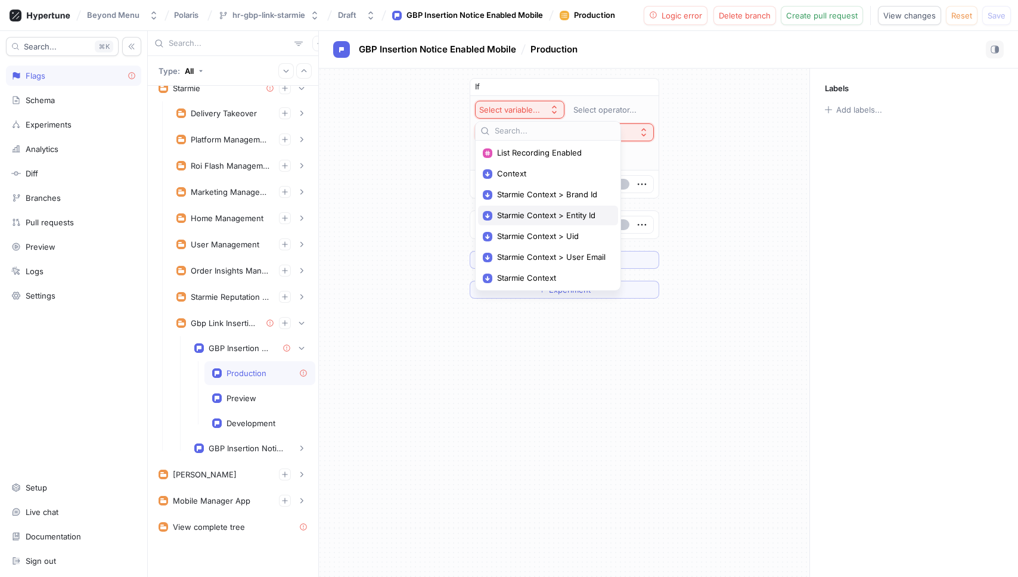
click at [546, 211] on span "Starmie Context > Entity Id" at bounding box center [552, 215] width 110 height 10
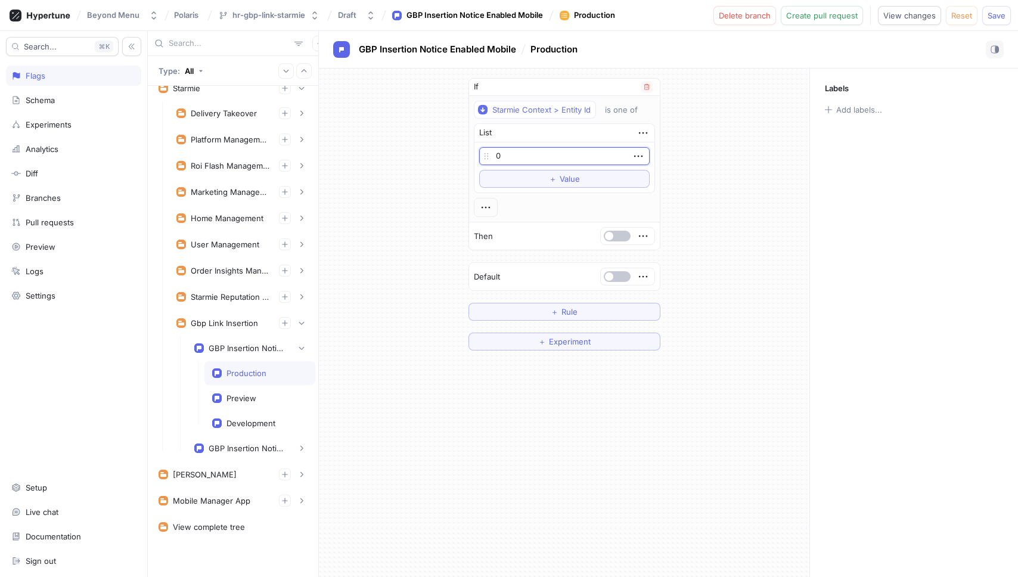
click at [534, 157] on input "0" at bounding box center [564, 156] width 170 height 18
type input "10001"
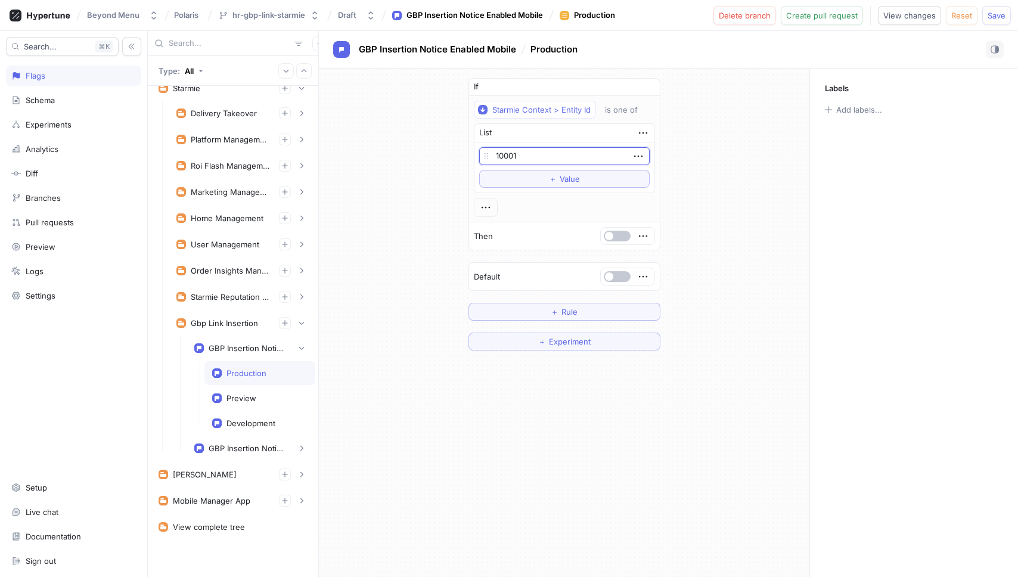
click at [735, 188] on div "If Starmie Context > Entity Id is one of List 10001 To pick up a draggable item…" at bounding box center [564, 214] width 490 height 291
click at [611, 238] on button "button" at bounding box center [617, 236] width 27 height 11
click at [299, 450] on icon "button" at bounding box center [301, 447] width 7 height 7
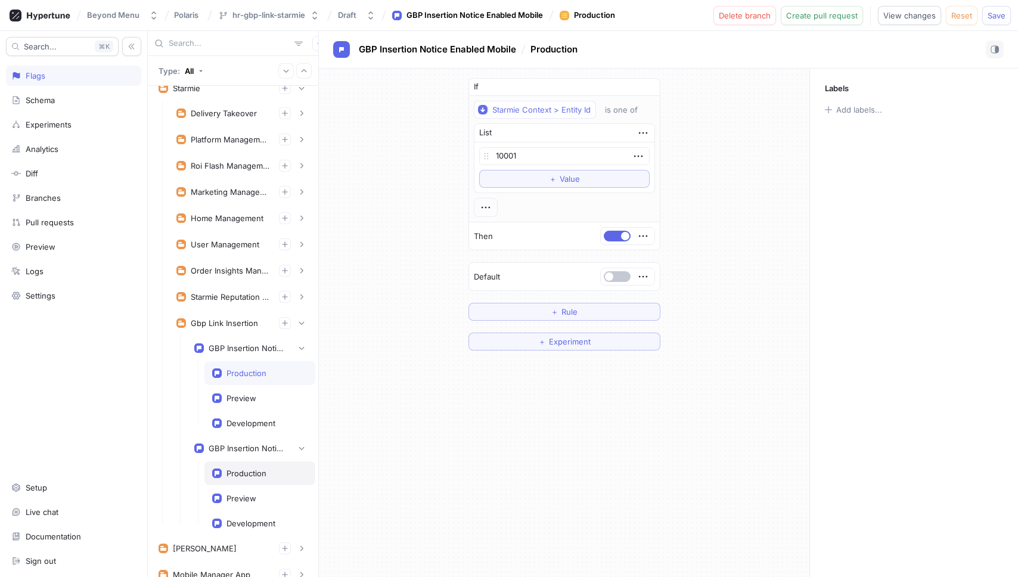
click at [257, 477] on div "Production" at bounding box center [246, 473] width 40 height 10
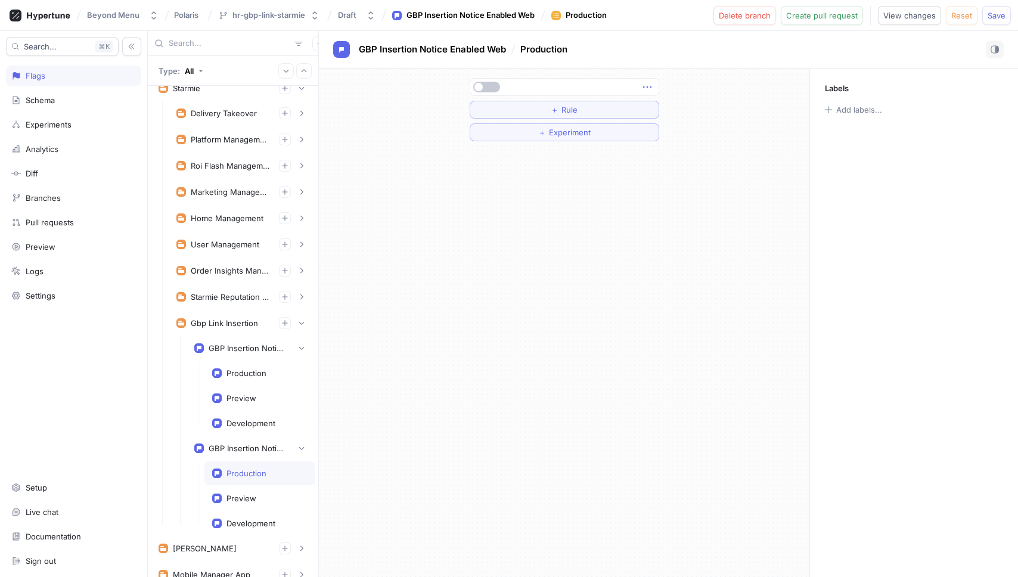
click at [648, 86] on icon "button" at bounding box center [646, 86] width 13 height 13
click at [668, 112] on p "Delete" at bounding box center [670, 109] width 24 height 12
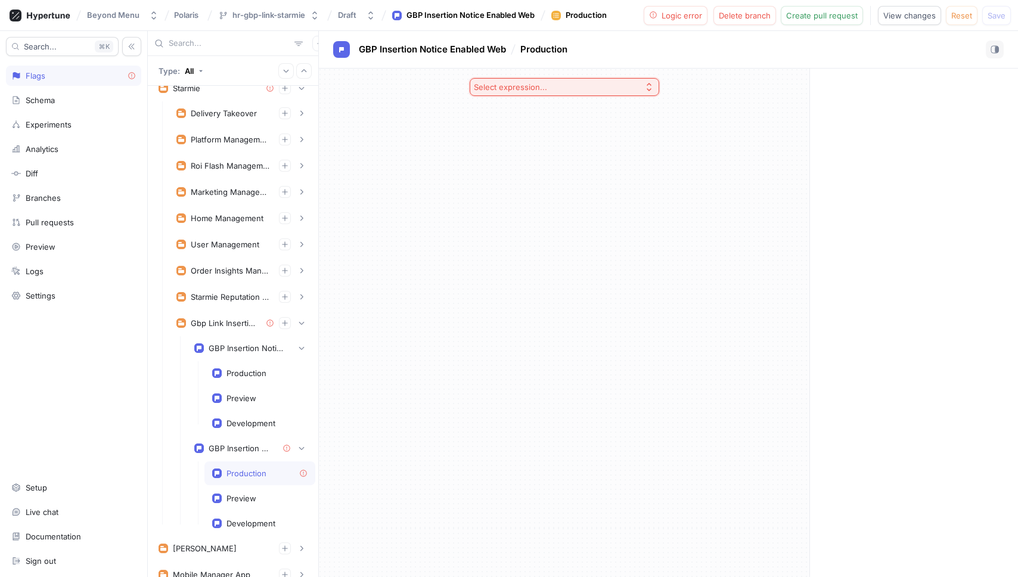
click at [646, 92] on button "Select expression..." at bounding box center [563, 87] width 189 height 18
click at [524, 156] on div "If / else" at bounding box center [563, 151] width 183 height 20
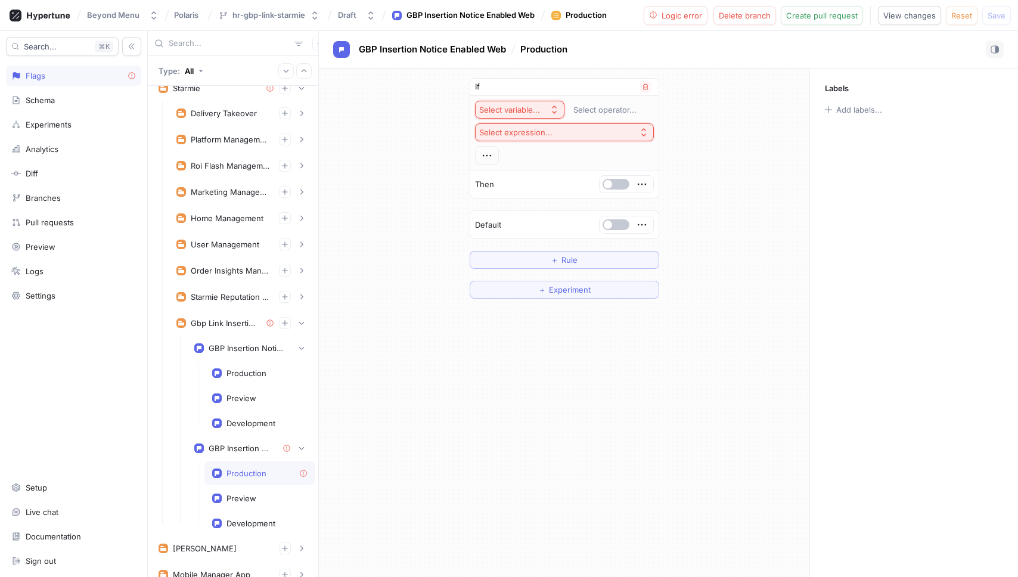
click at [525, 115] on button "Select variable..." at bounding box center [519, 110] width 89 height 18
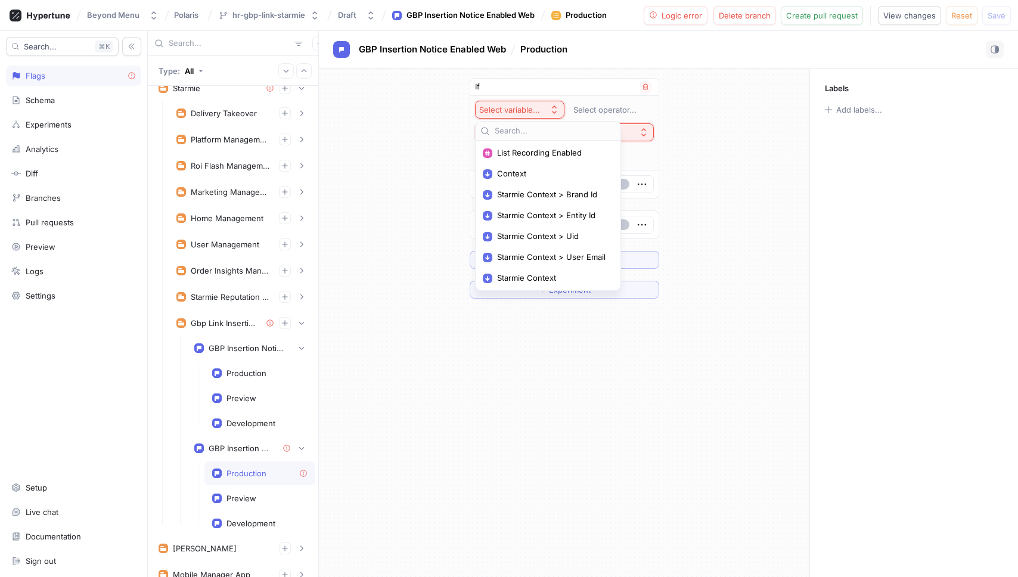
drag, startPoint x: 532, startPoint y: 210, endPoint x: 530, endPoint y: 200, distance: 10.4
click at [532, 210] on span "Starmie Context > Entity Id" at bounding box center [552, 215] width 110 height 10
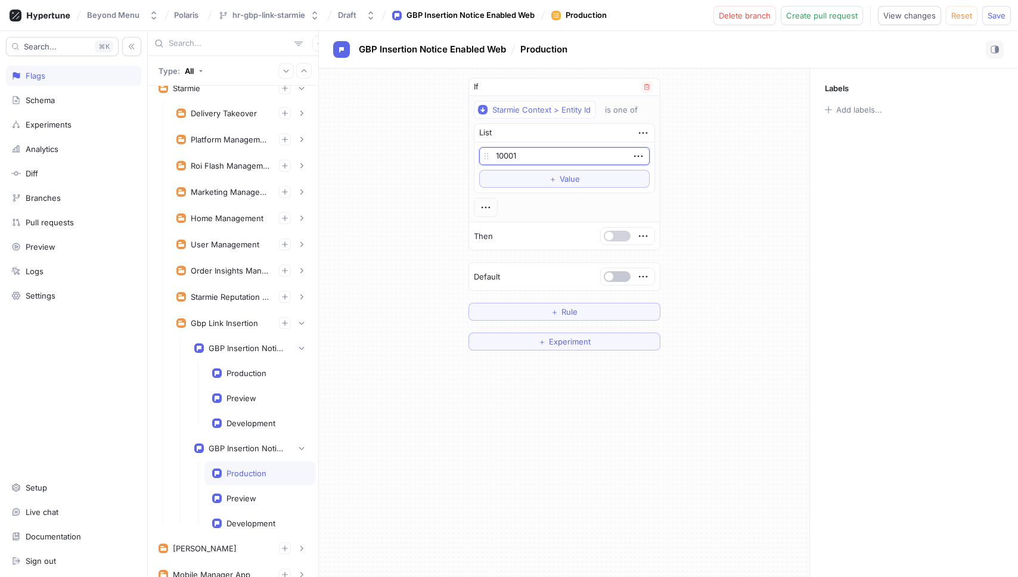
type input "10001"
click at [612, 235] on span "button" at bounding box center [609, 236] width 8 height 8
click at [993, 15] on span "Save" at bounding box center [996, 15] width 18 height 7
click at [256, 378] on div "Production" at bounding box center [259, 373] width 111 height 24
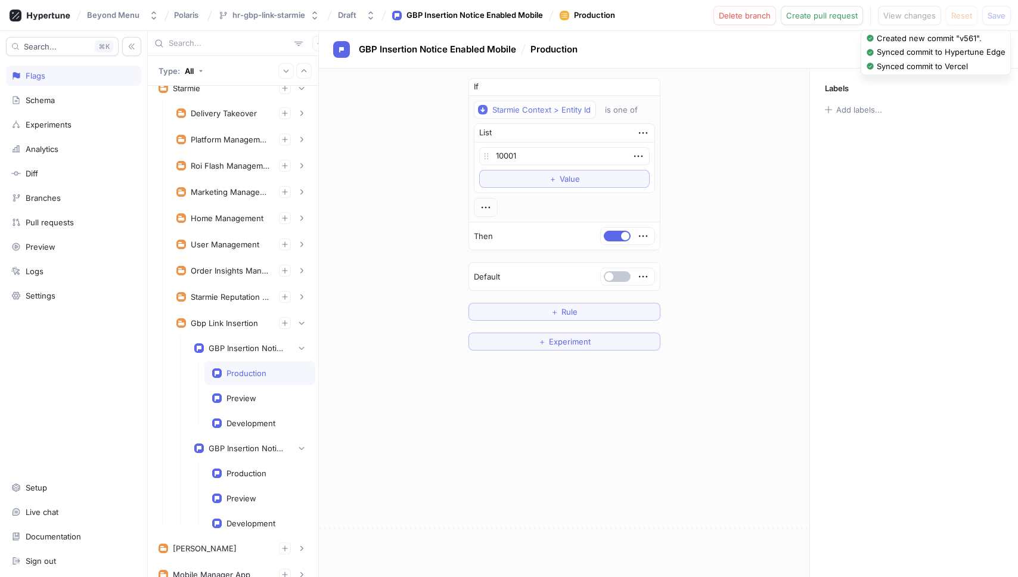
click at [777, 182] on div "If Starmie Context > Entity Id is one of List 10001 To pick up a draggable item…" at bounding box center [564, 214] width 490 height 291
click at [844, 17] on span "Create pull request" at bounding box center [821, 15] width 71 height 7
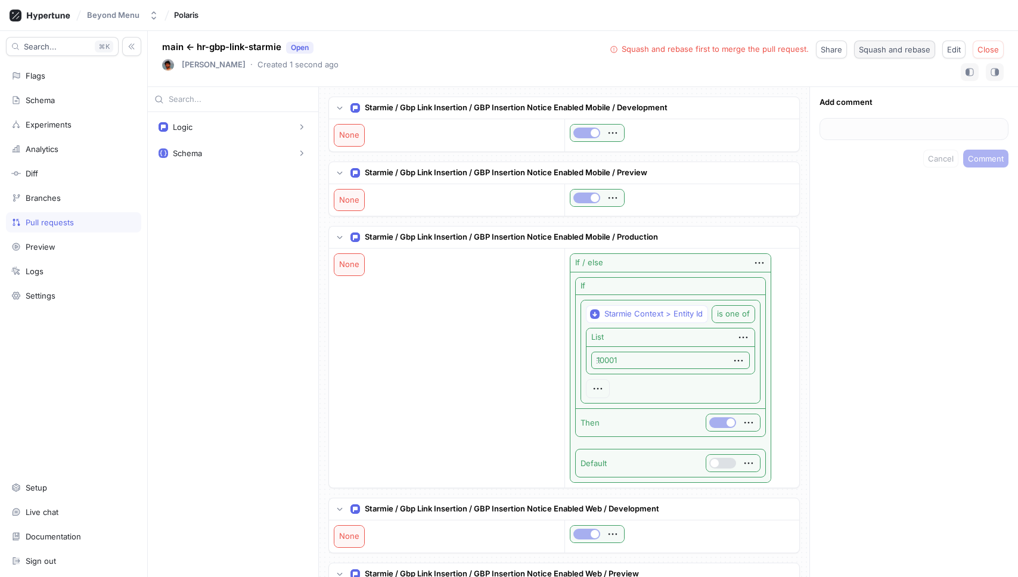
click at [903, 50] on span "Squash and rebase" at bounding box center [893, 49] width 71 height 7
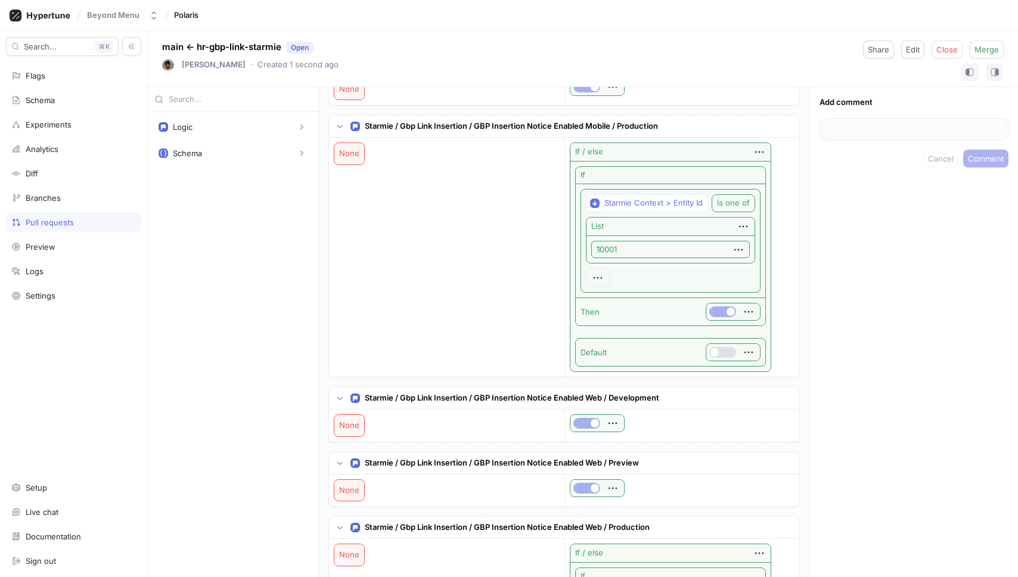
scroll to position [234, 0]
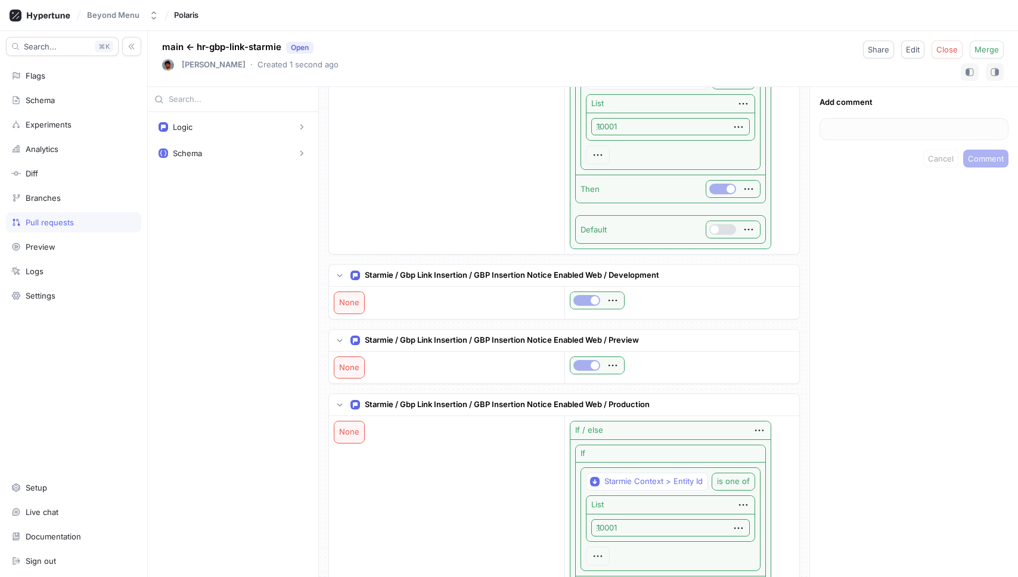
drag, startPoint x: 546, startPoint y: 521, endPoint x: 577, endPoint y: 526, distance: 31.3
click at [546, 522] on div "None" at bounding box center [449, 535] width 231 height 239
click at [614, 529] on input "10001" at bounding box center [670, 528] width 158 height 18
click at [650, 527] on input "10001" at bounding box center [670, 528] width 158 height 18
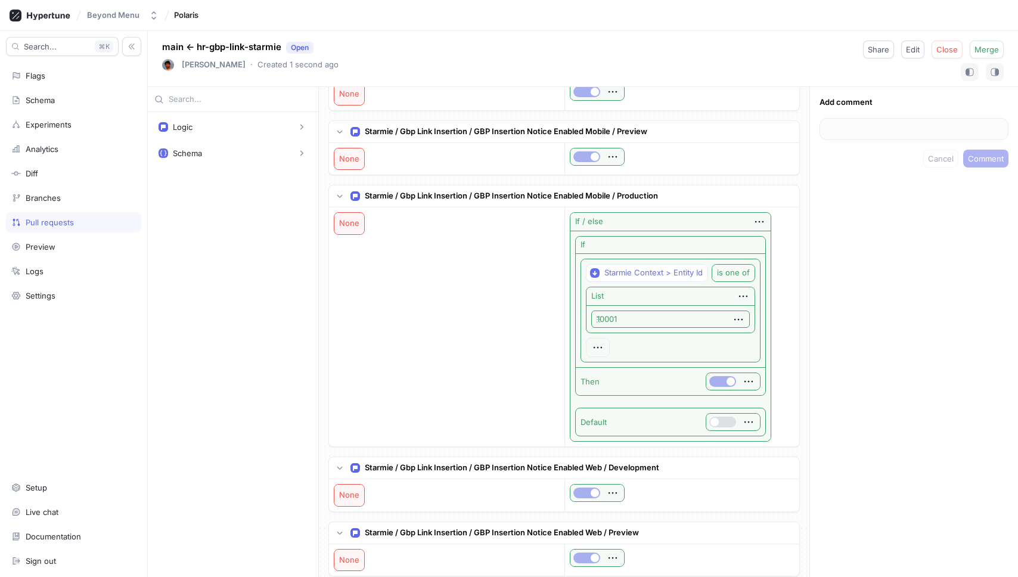
scroll to position [0, 0]
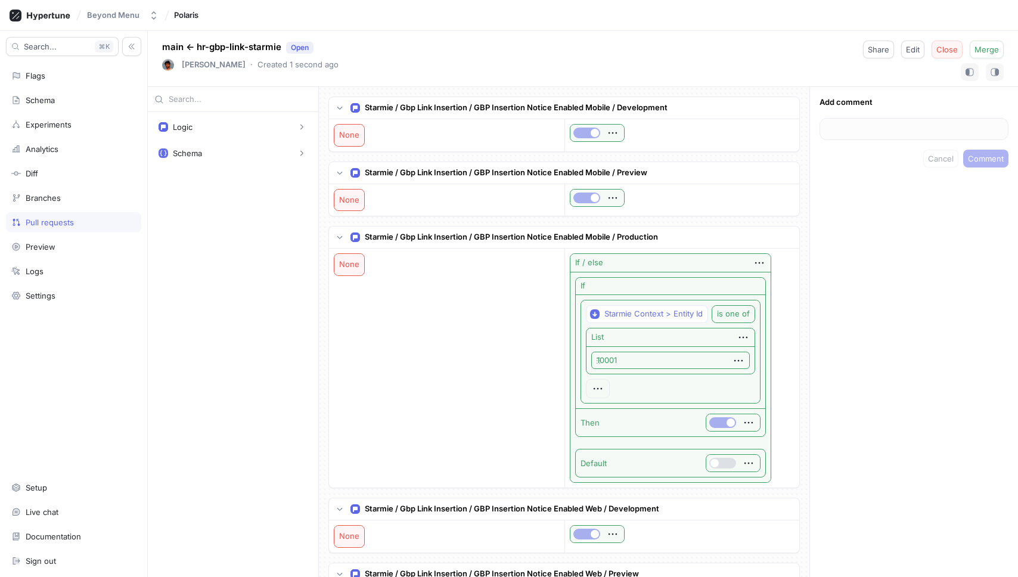
click at [950, 53] on span "Close" at bounding box center [946, 49] width 21 height 7
click at [782, 41] on div "main ← hr-gbp-link-starmie Closed Harsha Reddy ‧ Created 1 second ago Delete br…" at bounding box center [583, 59] width 870 height 56
click at [720, 49] on div "main ← hr-gbp-link-starmie Closed Harsha Reddy ‧ Created 1 second ago Delete br…" at bounding box center [583, 59] width 870 height 56
click at [54, 229] on div "Pull requests" at bounding box center [73, 222] width 135 height 20
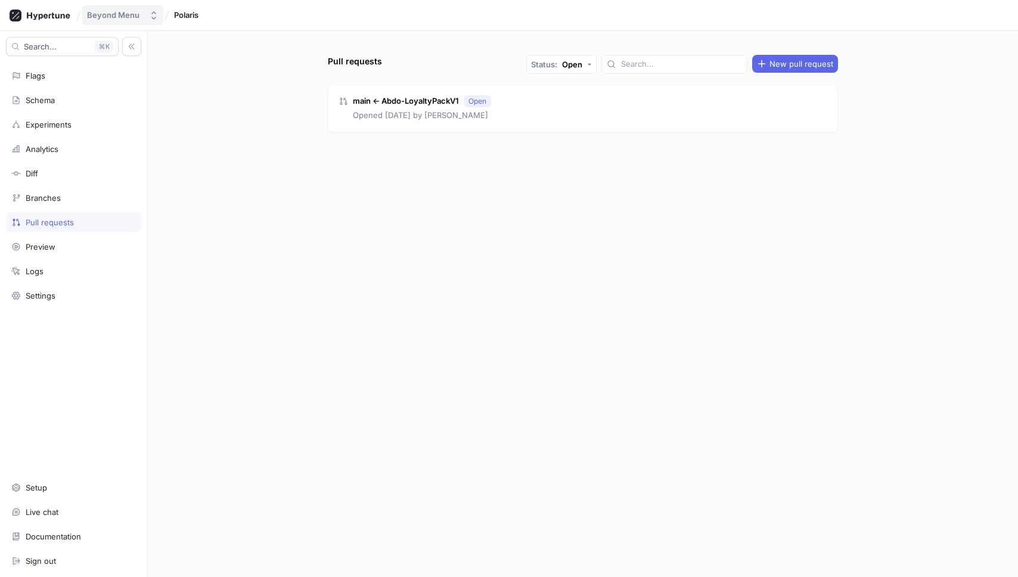
click at [119, 16] on div "Beyond Menu" at bounding box center [113, 15] width 52 height 10
click at [52, 15] on icon at bounding box center [48, 16] width 43 height 8
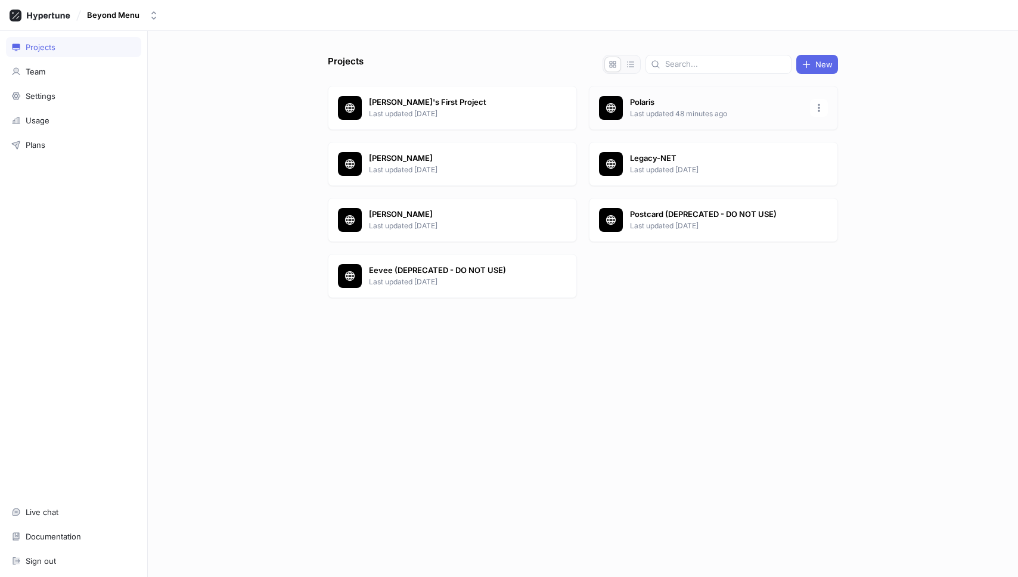
click at [651, 95] on div "Polaris Last updated 48 minutes ago" at bounding box center [713, 108] width 249 height 44
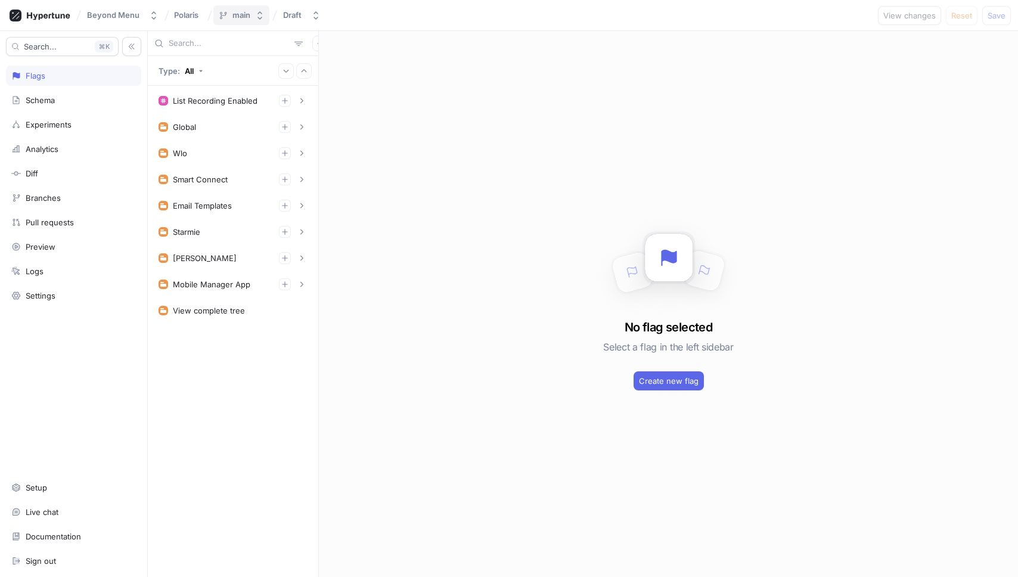
click at [245, 16] on div "main" at bounding box center [241, 15] width 18 height 10
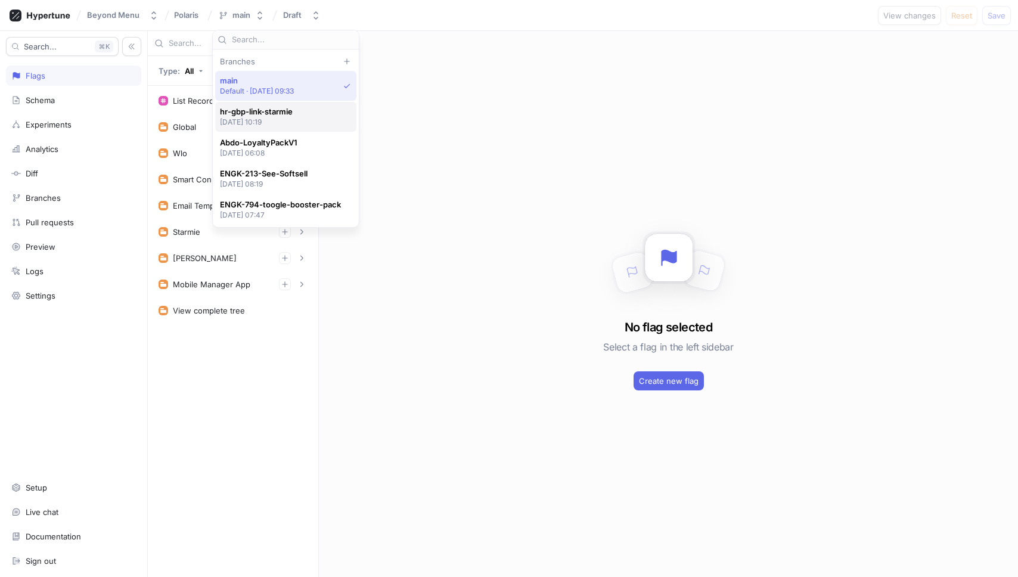
click at [259, 113] on span "hr-gbp-link-starmie" at bounding box center [256, 112] width 73 height 10
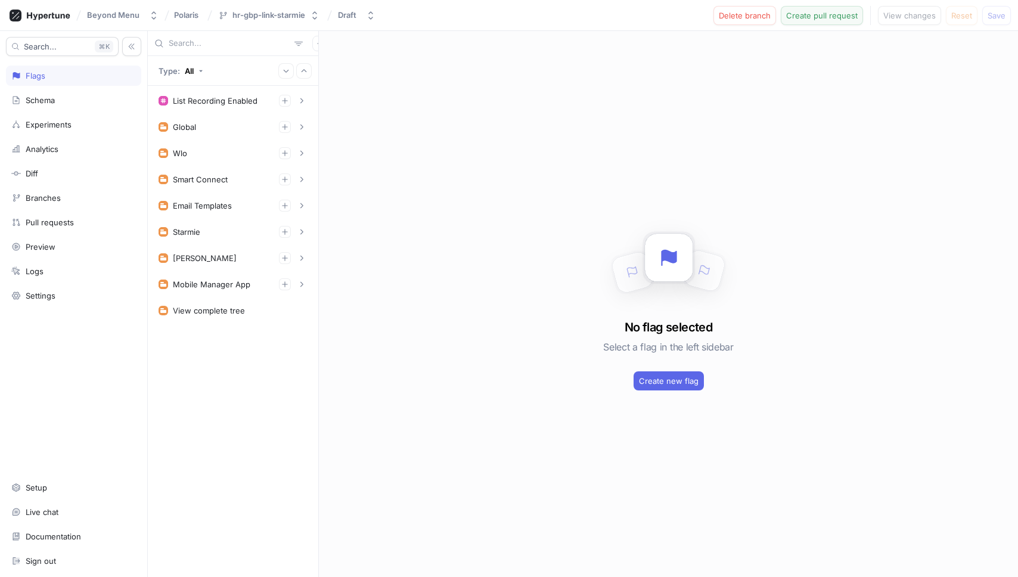
click at [806, 18] on span "Create pull request" at bounding box center [821, 15] width 71 height 7
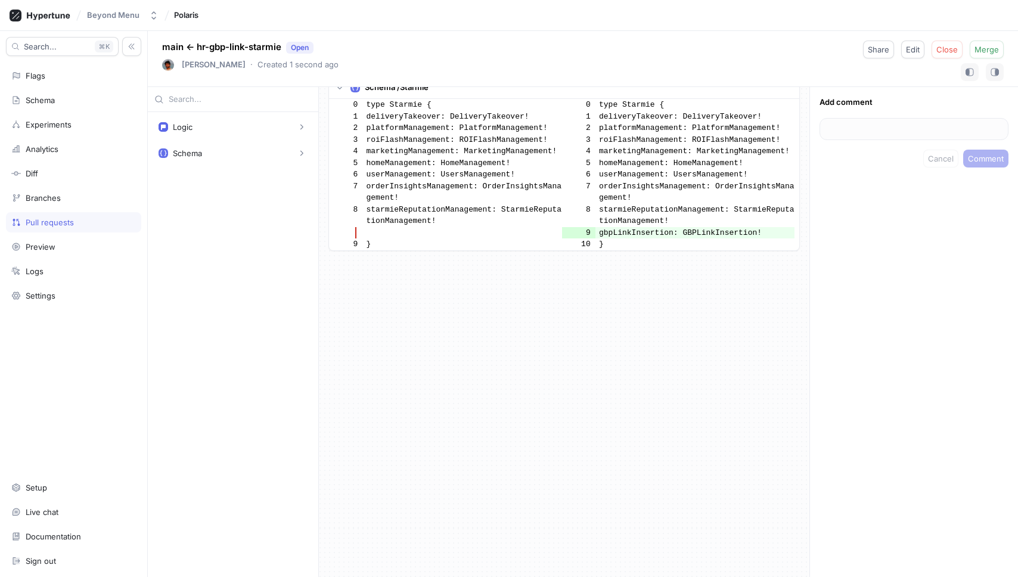
scroll to position [1031, 0]
